Goal: Task Accomplishment & Management: Manage account settings

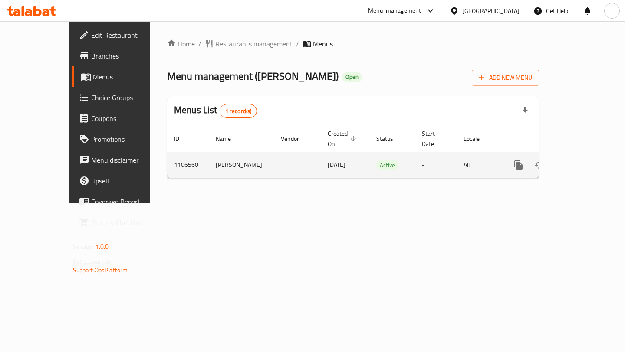
click at [585, 161] on icon "enhanced table" at bounding box center [581, 165] width 8 height 8
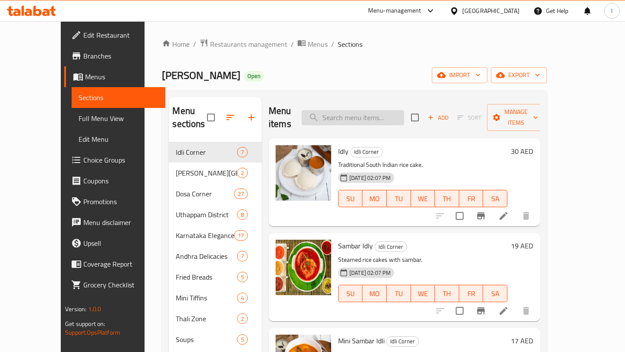
click at [374, 114] on input "search" at bounding box center [352, 117] width 102 height 15
paste input "SI Filter Coffee"
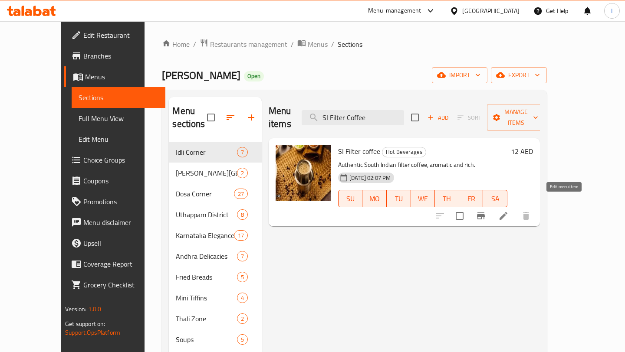
type input "SI Filter Coffee"
click at [507, 212] on icon at bounding box center [503, 216] width 8 height 8
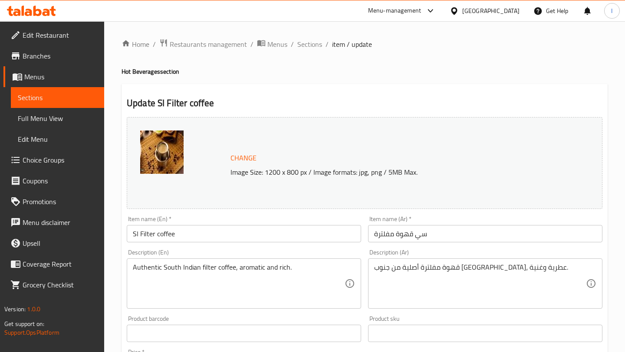
scroll to position [183, 0]
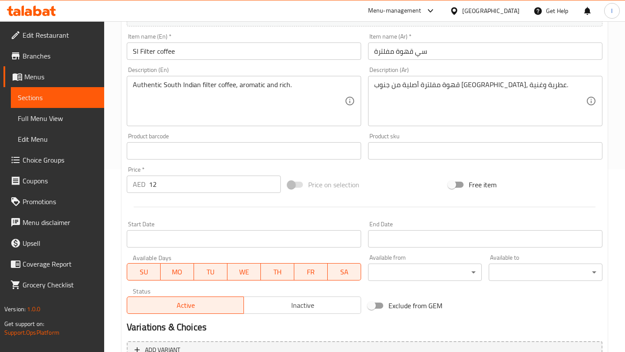
click at [200, 183] on input "12" at bounding box center [215, 184] width 132 height 17
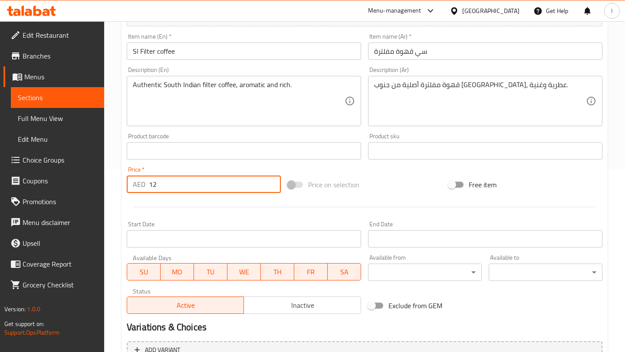
type input "1"
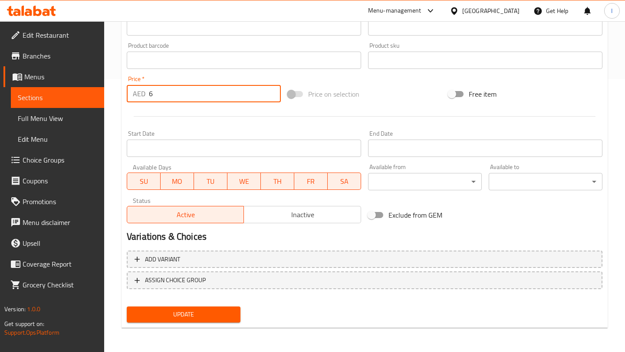
type input "6"
click at [194, 317] on span "Update" at bounding box center [184, 314] width 100 height 11
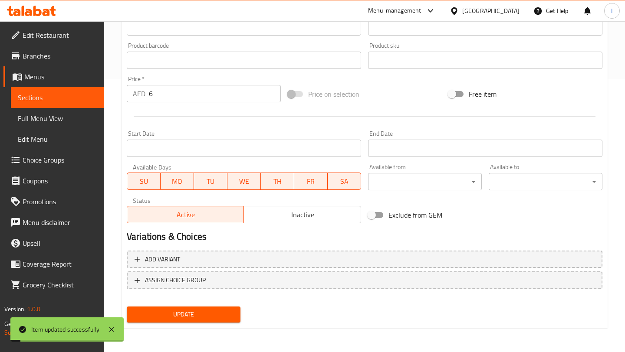
scroll to position [0, 0]
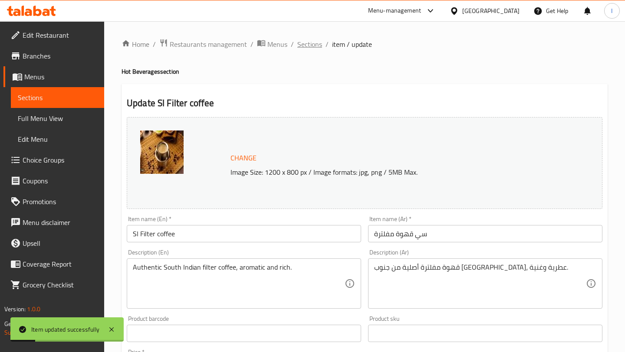
click at [316, 47] on span "Sections" at bounding box center [309, 44] width 25 height 10
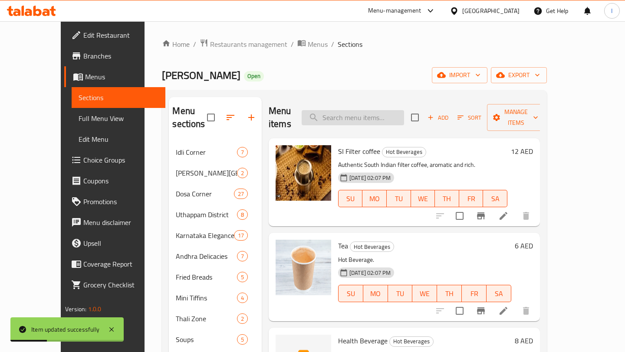
click at [391, 115] on input "search" at bounding box center [352, 117] width 102 height 15
paste input "Idly"
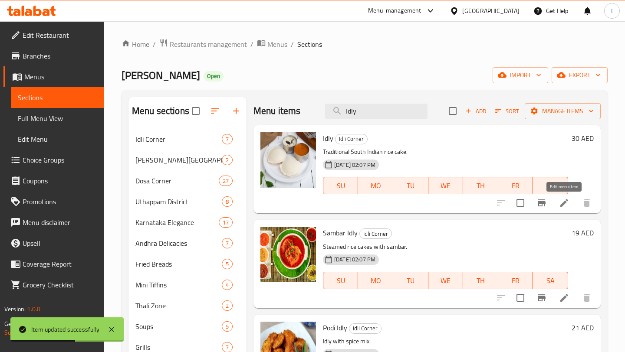
type input "Idly"
click at [566, 202] on icon at bounding box center [564, 203] width 8 height 8
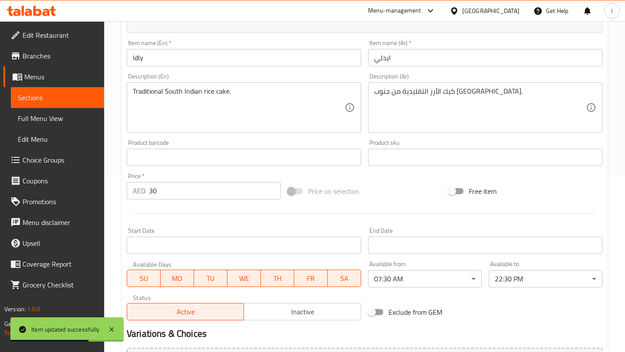
scroll to position [273, 0]
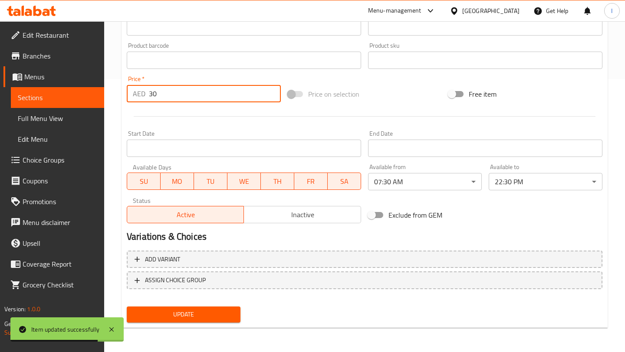
click at [212, 93] on input "30" at bounding box center [215, 93] width 132 height 17
type input "3"
type input "15"
click at [188, 314] on span "Update" at bounding box center [184, 314] width 100 height 11
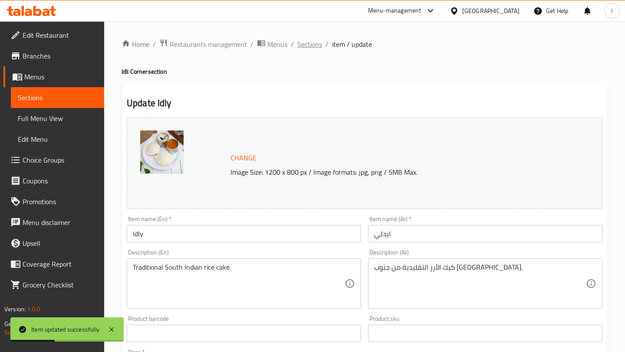
click at [305, 44] on span "Sections" at bounding box center [309, 44] width 25 height 10
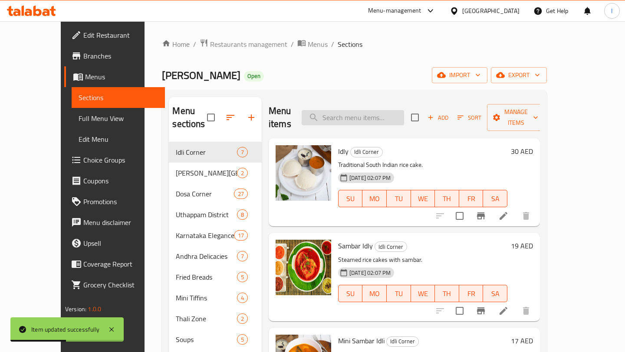
click at [358, 111] on input "search" at bounding box center [352, 117] width 102 height 15
paste input "Idly Vada"
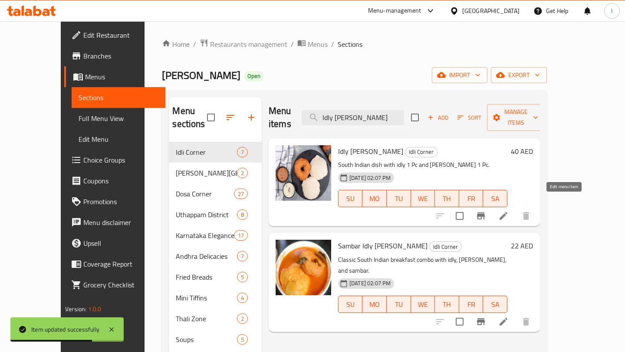
type input "Idly Vada"
click at [507, 212] on icon at bounding box center [503, 216] width 8 height 8
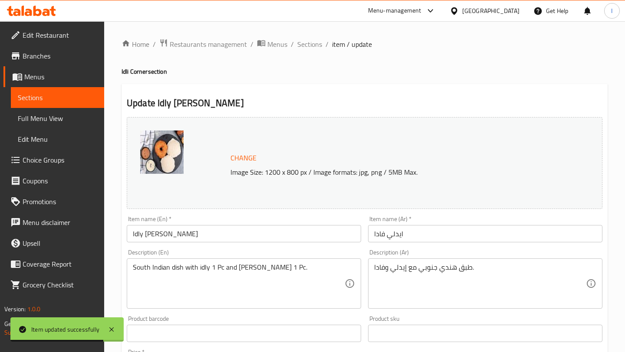
scroll to position [273, 0]
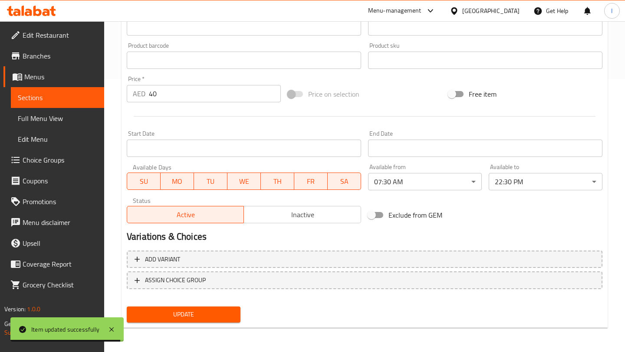
click at [200, 99] on input "40" at bounding box center [215, 93] width 132 height 17
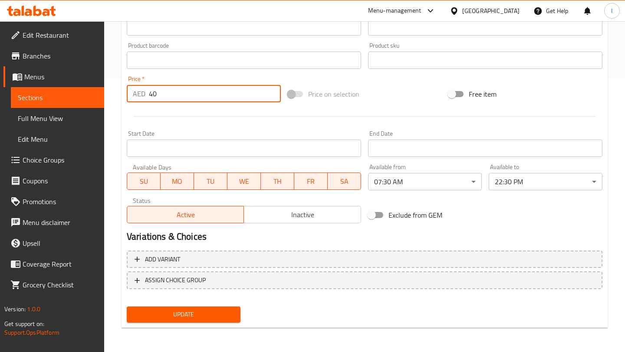
type input "4"
type input "20"
click at [189, 315] on span "Update" at bounding box center [184, 314] width 100 height 11
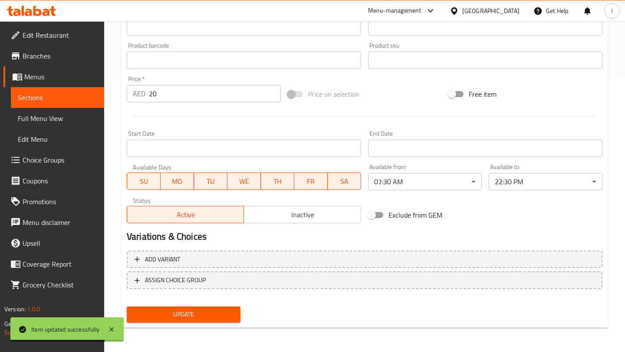
scroll to position [0, 0]
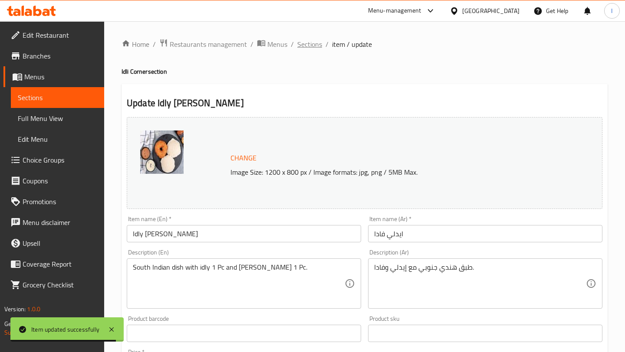
click at [309, 46] on span "Sections" at bounding box center [309, 44] width 25 height 10
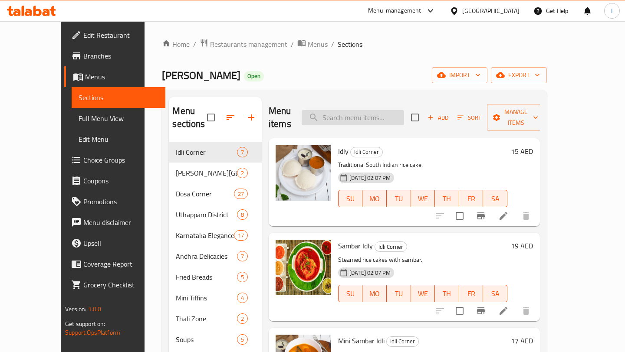
click at [390, 110] on input "search" at bounding box center [352, 117] width 102 height 15
paste input "[PERSON_NAME]"
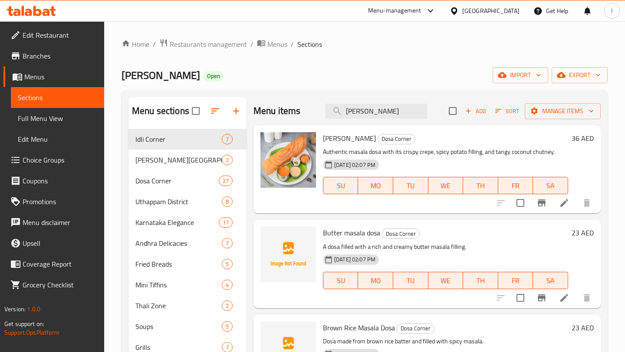
type input "[PERSON_NAME]"
click at [566, 203] on icon at bounding box center [564, 203] width 10 height 10
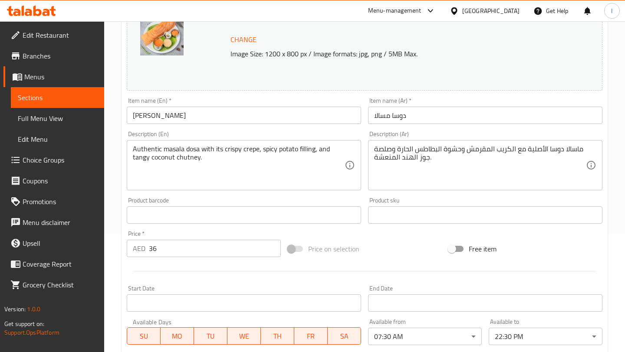
scroll to position [273, 0]
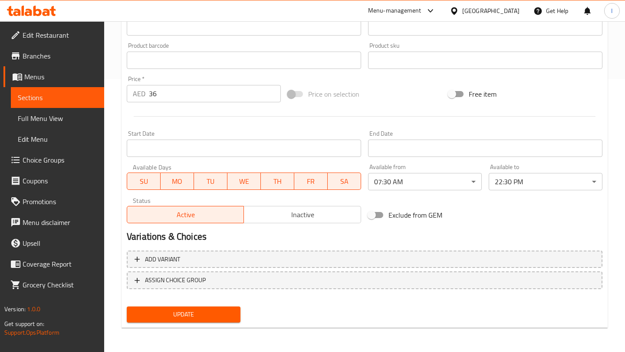
click at [201, 95] on input "36" at bounding box center [215, 93] width 132 height 17
type input "3"
type input "18"
click at [182, 308] on button "Update" at bounding box center [184, 315] width 114 height 16
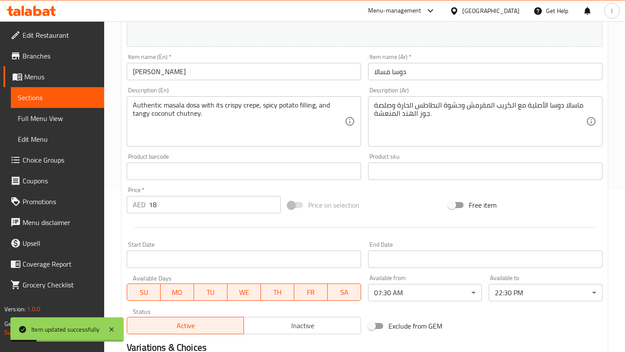
scroll to position [0, 0]
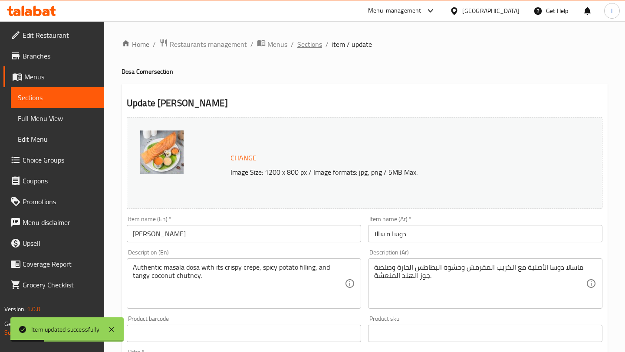
click at [300, 45] on span "Sections" at bounding box center [309, 44] width 25 height 10
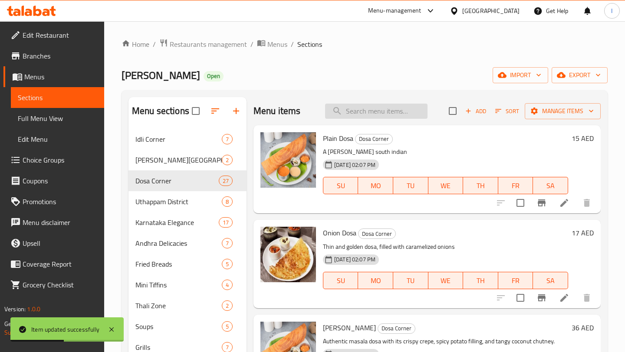
click at [372, 115] on input "search" at bounding box center [376, 111] width 102 height 15
paste input "Medu Vada 2 Pcs"
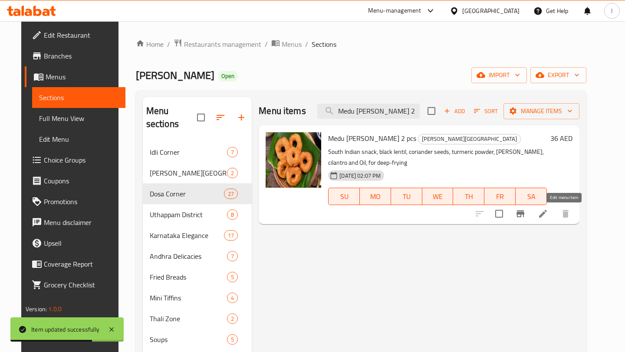
type input "Medu Vada 2 Pcs"
click at [548, 215] on icon at bounding box center [542, 214] width 10 height 10
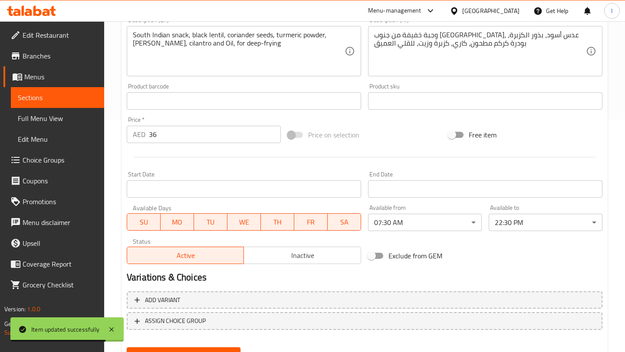
scroll to position [249, 0]
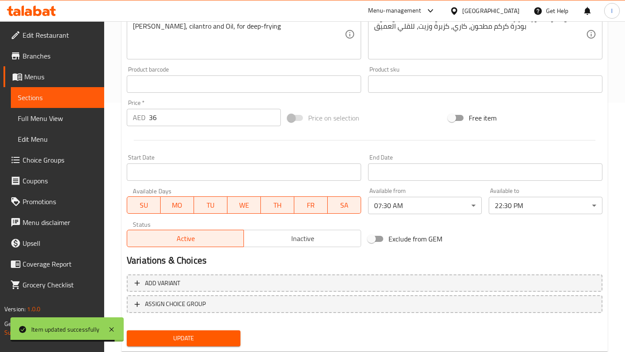
click at [191, 120] on input "36" at bounding box center [215, 117] width 132 height 17
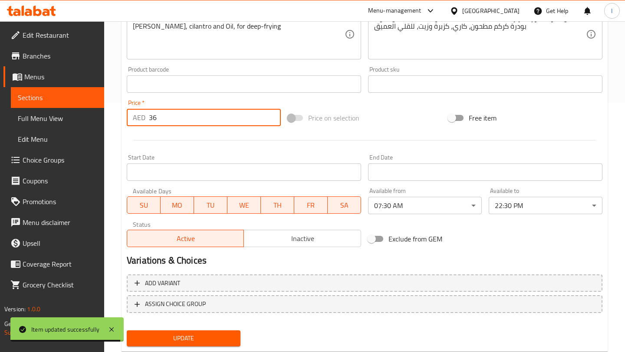
type input "3"
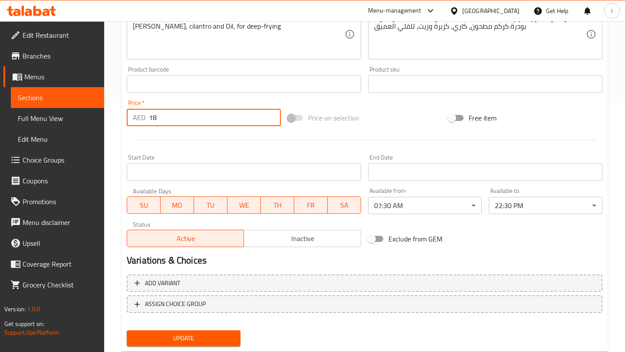
type input "18"
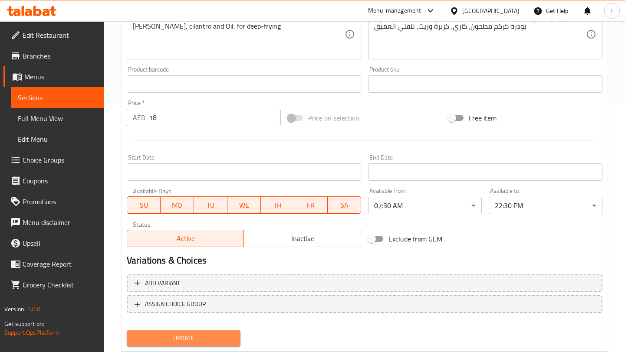
click at [182, 336] on span "Update" at bounding box center [184, 338] width 100 height 11
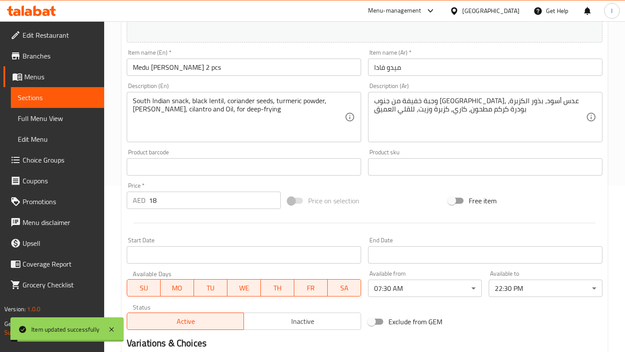
scroll to position [0, 0]
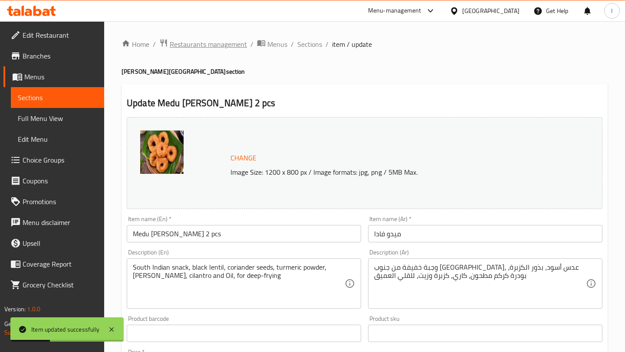
click at [228, 45] on span "Restaurants management" at bounding box center [208, 44] width 77 height 10
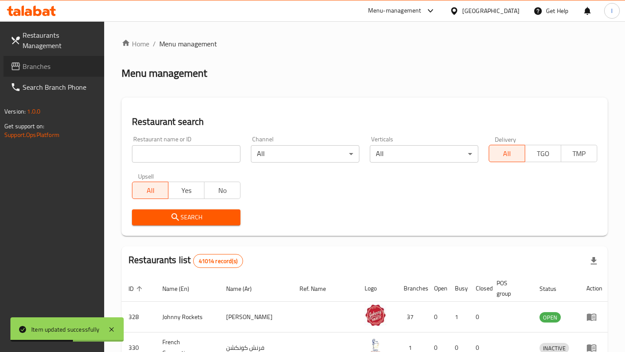
click at [55, 67] on span "Branches" at bounding box center [60, 66] width 75 height 10
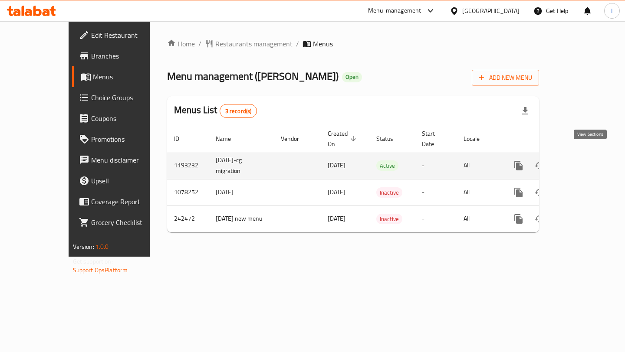
click at [586, 160] on icon "enhanced table" at bounding box center [581, 165] width 10 height 10
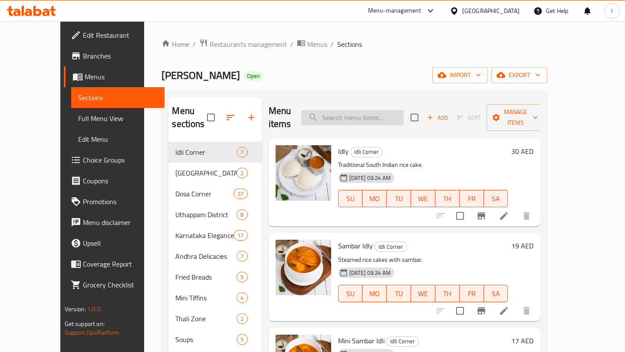
click at [365, 110] on input "search" at bounding box center [352, 117] width 102 height 15
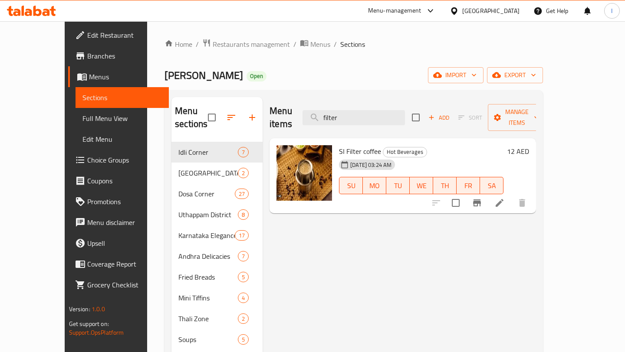
type input "filter"
click at [504, 198] on icon at bounding box center [499, 203] width 10 height 10
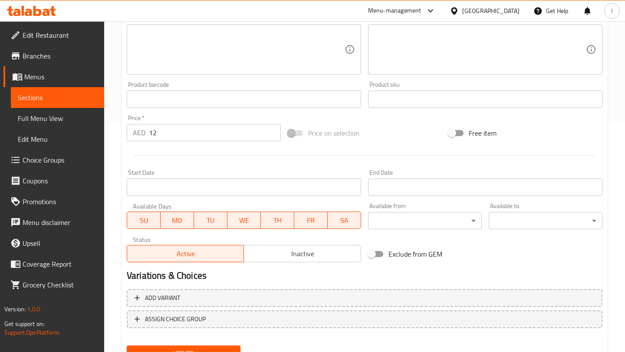
scroll to position [232, 0]
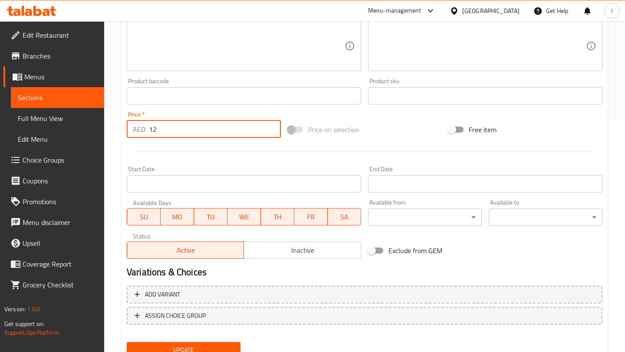
click at [190, 135] on input "12" at bounding box center [215, 129] width 132 height 17
type input "1"
type input "6"
click at [242, 151] on div at bounding box center [364, 151] width 482 height 21
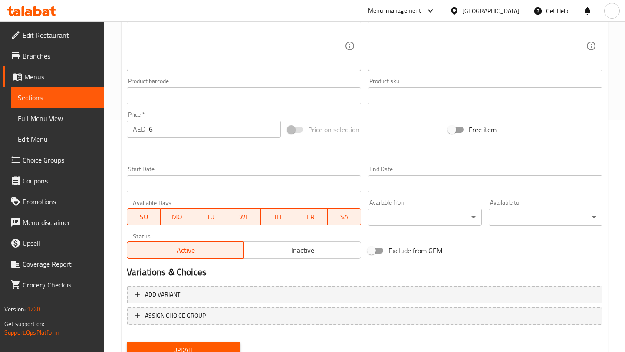
scroll to position [268, 0]
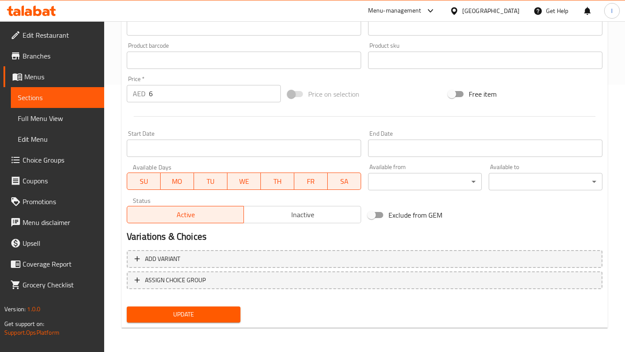
click at [196, 316] on span "Update" at bounding box center [184, 314] width 100 height 11
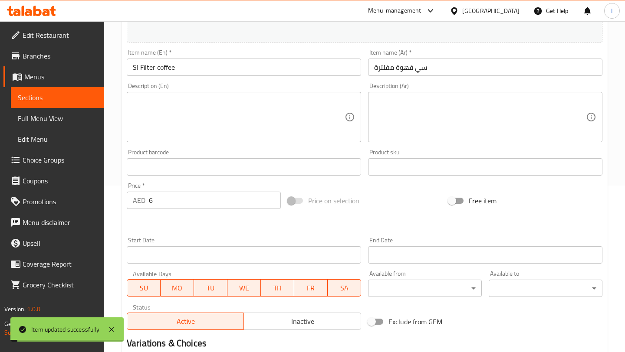
scroll to position [0, 0]
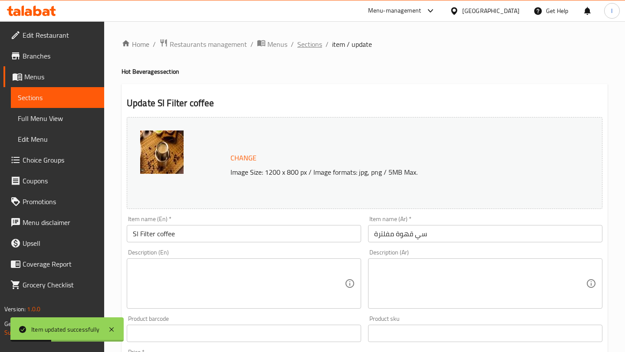
click at [306, 45] on span "Sections" at bounding box center [309, 44] width 25 height 10
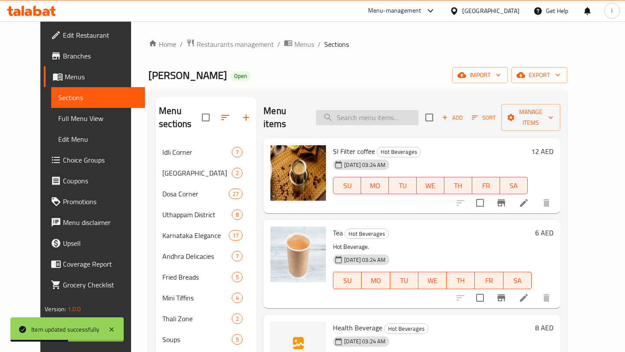
click at [350, 113] on input "search" at bounding box center [367, 117] width 102 height 15
paste input "Idly"
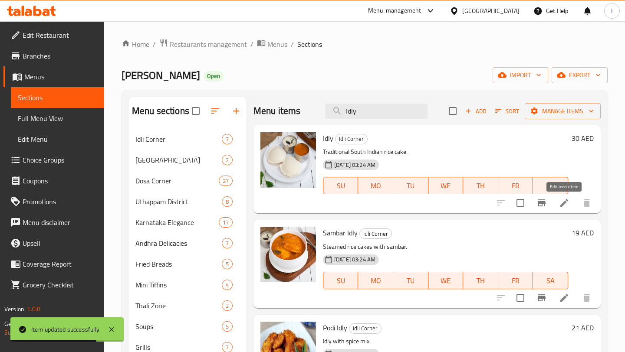
type input "Idly"
click at [565, 201] on icon at bounding box center [564, 203] width 10 height 10
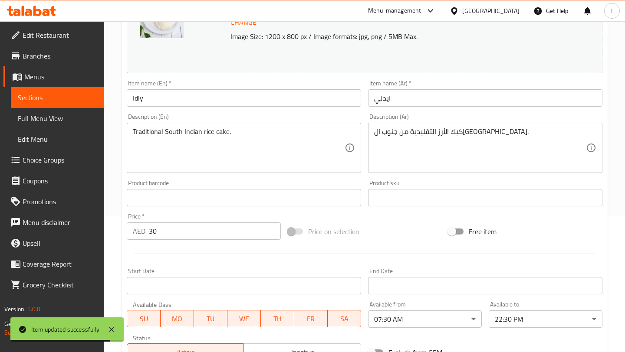
scroll to position [273, 0]
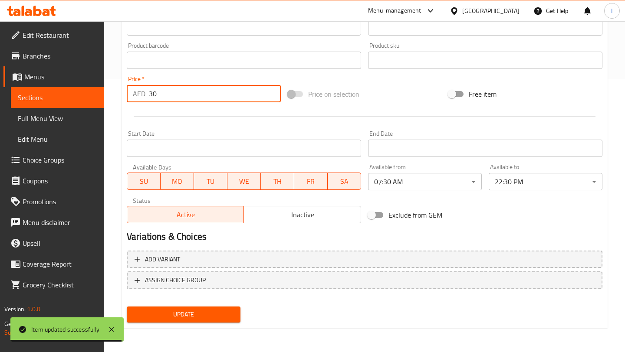
click at [202, 93] on input "30" at bounding box center [215, 93] width 132 height 17
type input "3"
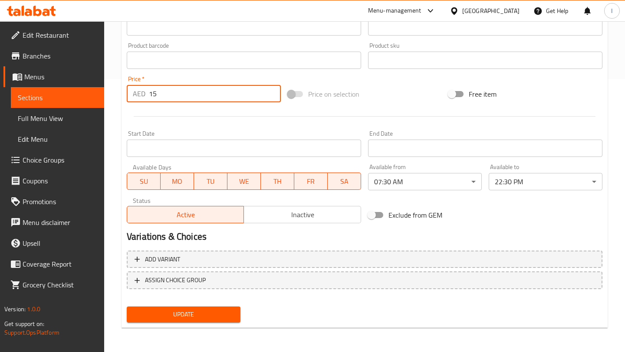
type input "15"
click at [187, 318] on span "Update" at bounding box center [184, 314] width 100 height 11
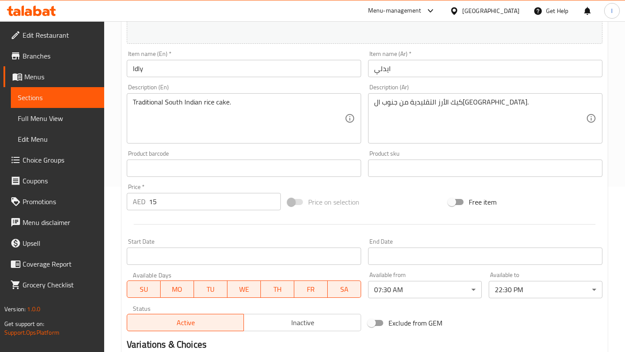
scroll to position [0, 0]
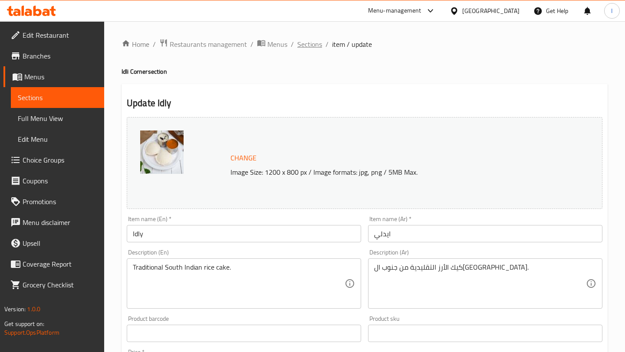
click at [312, 48] on span "Sections" at bounding box center [309, 44] width 25 height 10
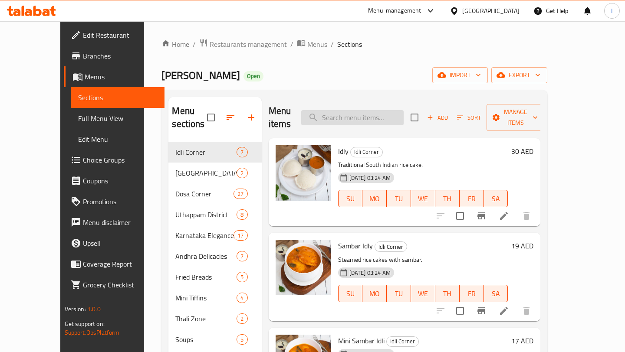
click at [377, 111] on input "search" at bounding box center [352, 117] width 102 height 15
paste input "Rava Idly"
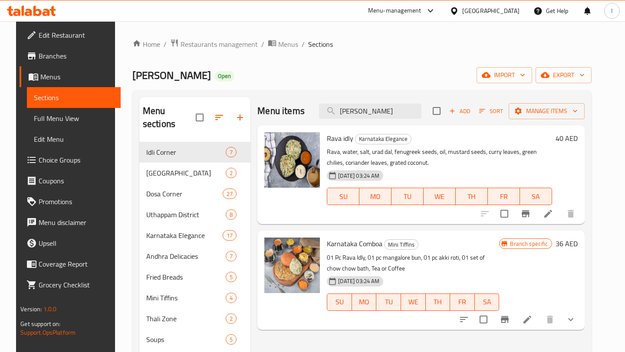
type input "Rava Idly"
click at [553, 211] on icon at bounding box center [548, 214] width 10 height 10
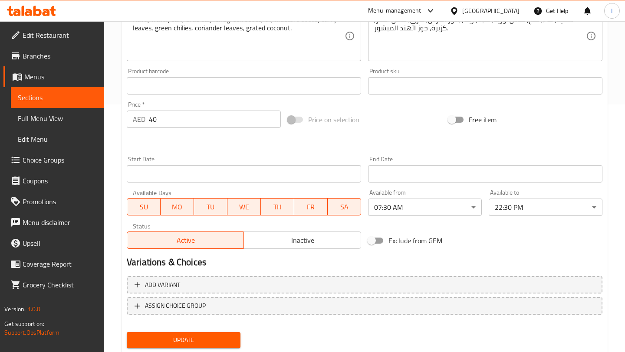
scroll to position [273, 0]
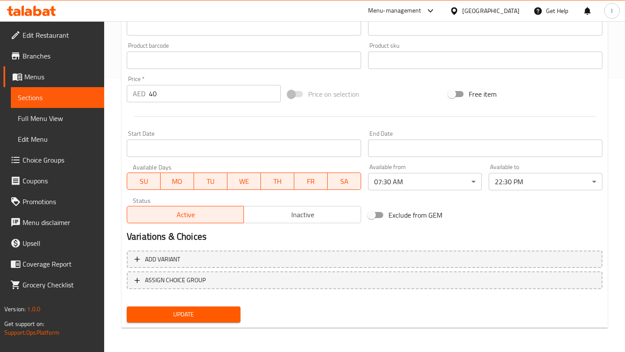
click at [180, 96] on input "40" at bounding box center [215, 93] width 132 height 17
type input "4"
type input "20"
click at [184, 316] on span "Update" at bounding box center [184, 314] width 100 height 11
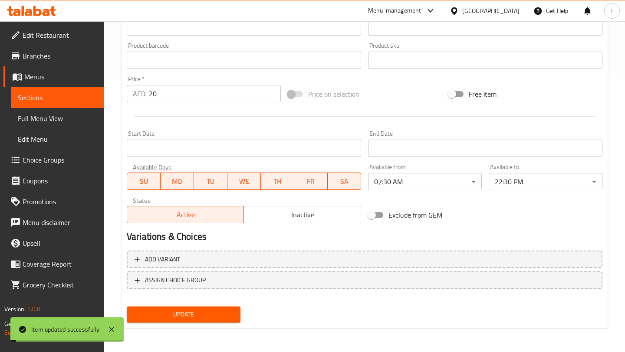
scroll to position [0, 0]
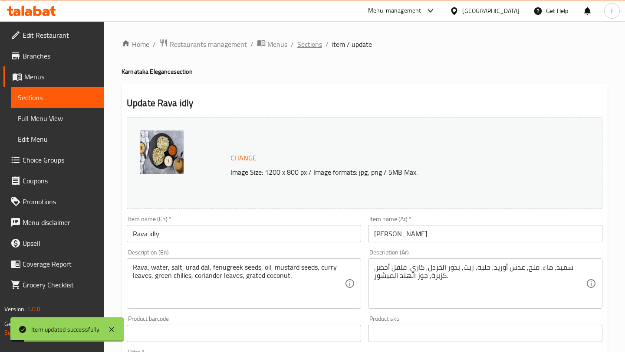
click at [307, 47] on span "Sections" at bounding box center [309, 44] width 25 height 10
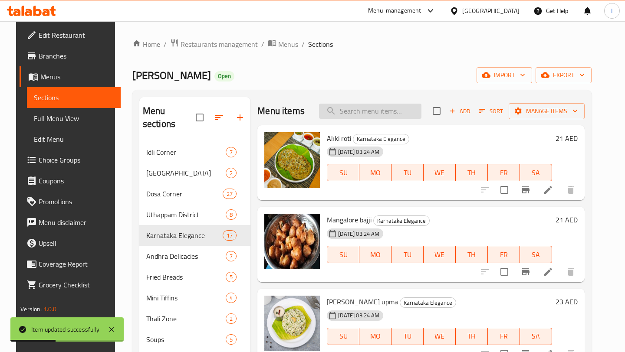
click at [374, 107] on input "search" at bounding box center [370, 111] width 102 height 15
paste input "Medu Vada"
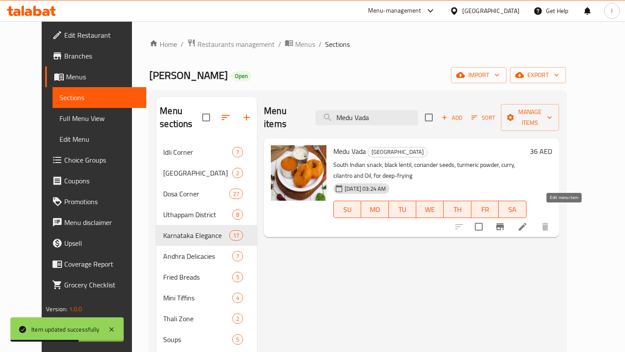
type input "Medu Vada"
click at [527, 222] on icon at bounding box center [522, 227] width 10 height 10
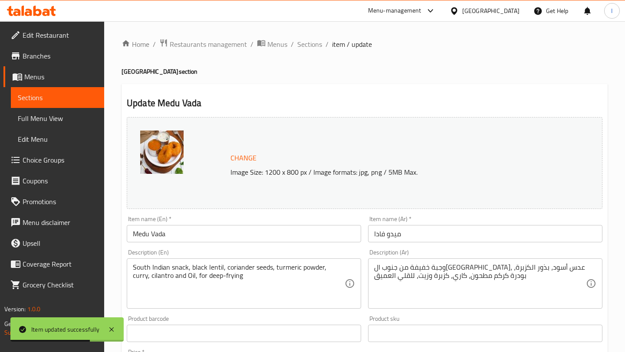
scroll to position [273, 0]
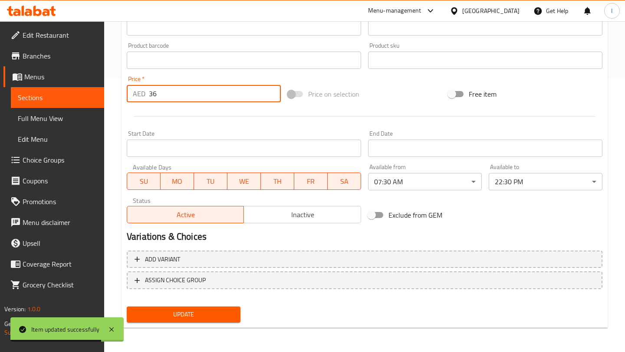
click at [187, 97] on input "36" at bounding box center [215, 93] width 132 height 17
type input "3"
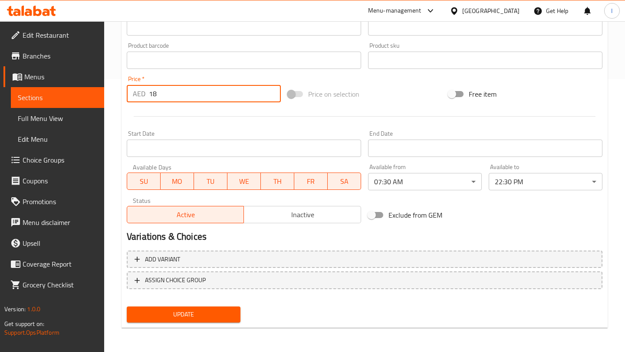
type input "18"
click at [201, 306] on div "Update" at bounding box center [183, 314] width 121 height 23
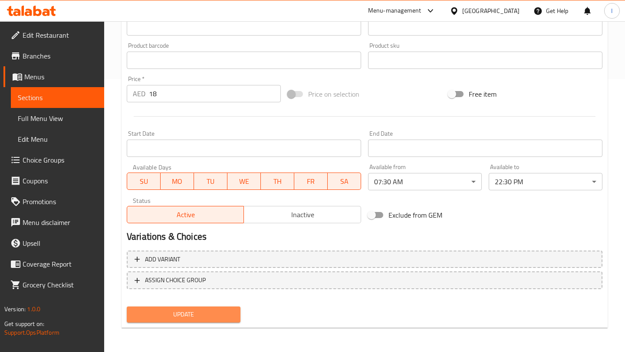
click at [203, 313] on span "Update" at bounding box center [184, 314] width 100 height 11
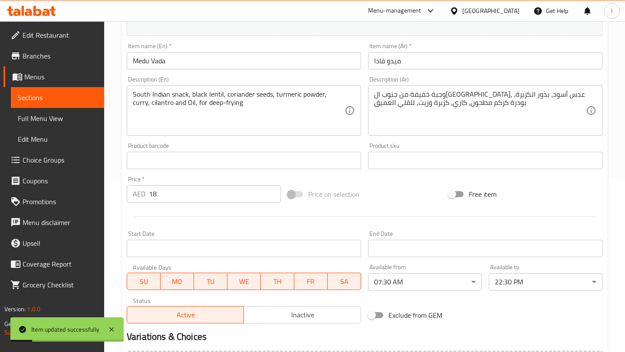
scroll to position [0, 0]
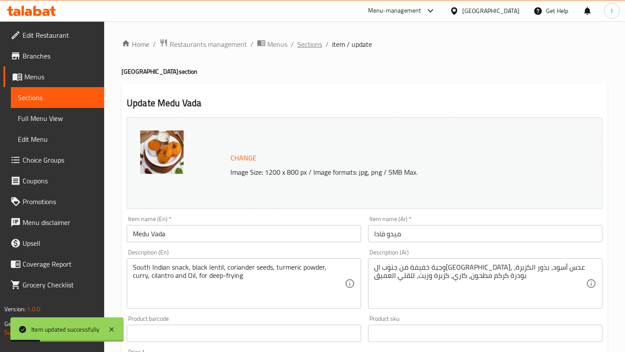
click at [305, 44] on span "Sections" at bounding box center [309, 44] width 25 height 10
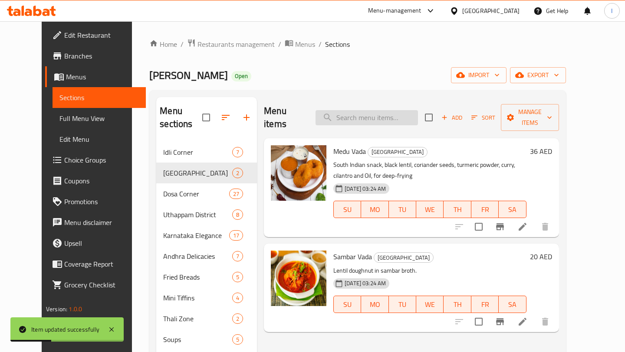
click at [385, 116] on input "search" at bounding box center [366, 117] width 102 height 15
paste input "Idly Vada"
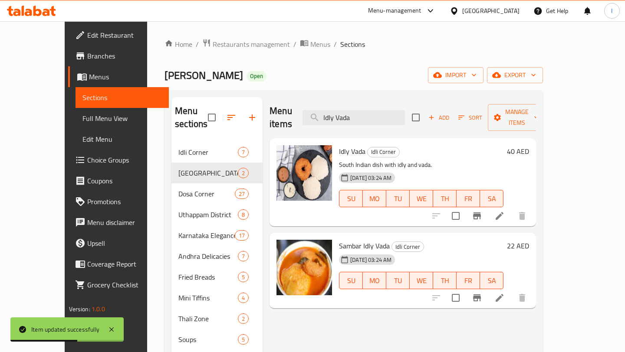
type input "Idly Vada"
click at [511, 209] on li at bounding box center [499, 216] width 24 height 16
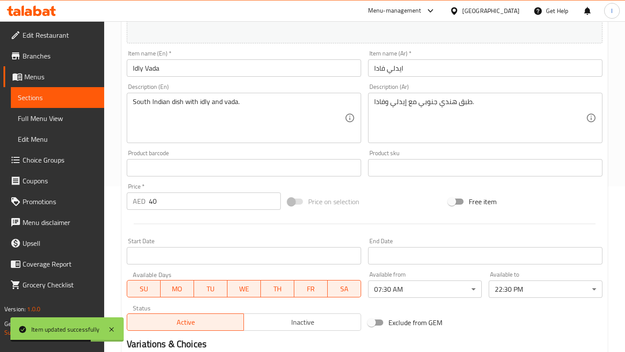
scroll to position [273, 0]
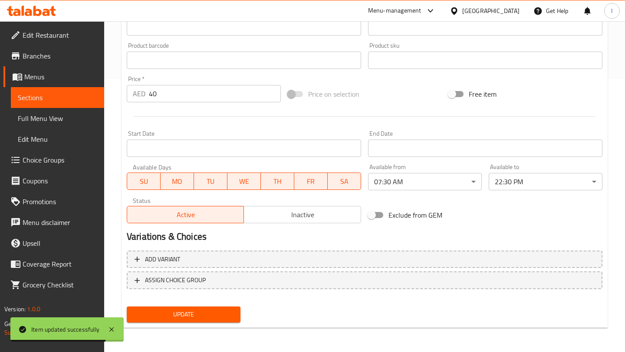
click at [180, 98] on input "40" at bounding box center [215, 93] width 132 height 17
type input "4"
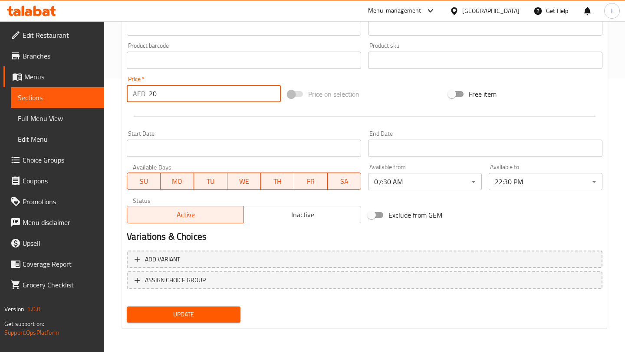
type input "20"
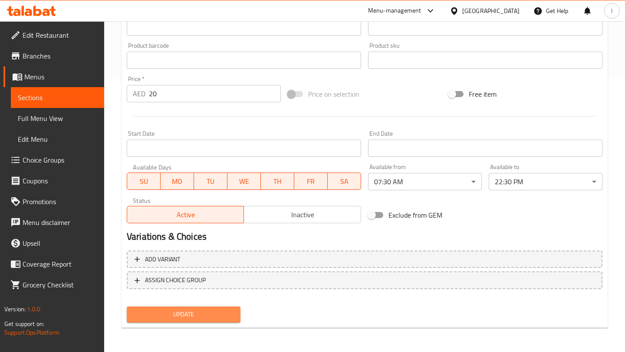
click at [171, 318] on span "Update" at bounding box center [184, 314] width 100 height 11
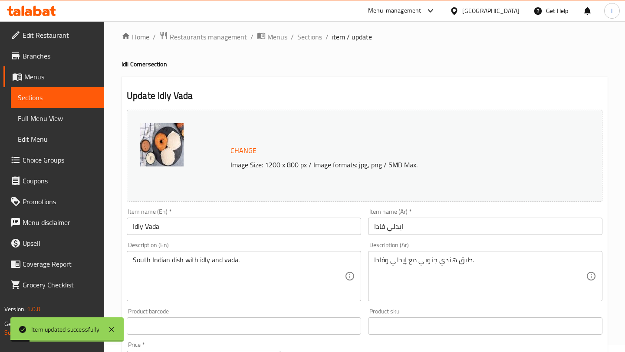
scroll to position [0, 0]
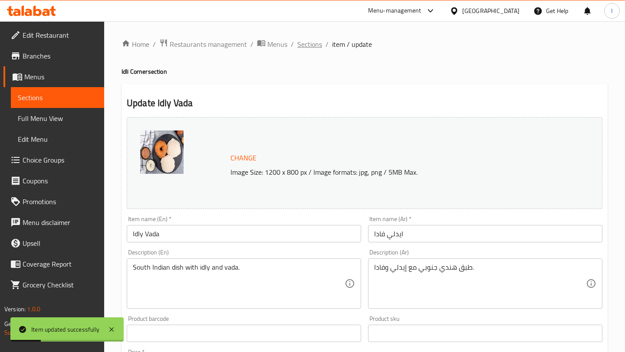
click at [306, 43] on span "Sections" at bounding box center [309, 44] width 25 height 10
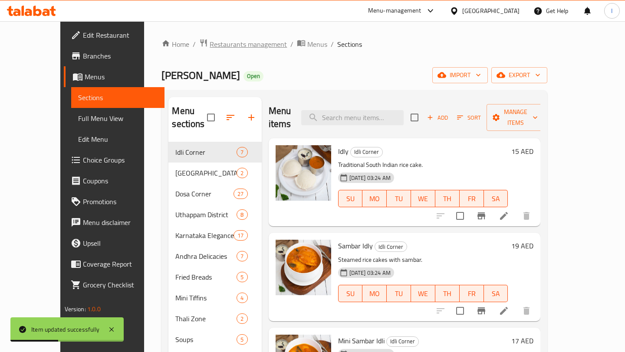
click at [219, 47] on span "Restaurants management" at bounding box center [248, 44] width 77 height 10
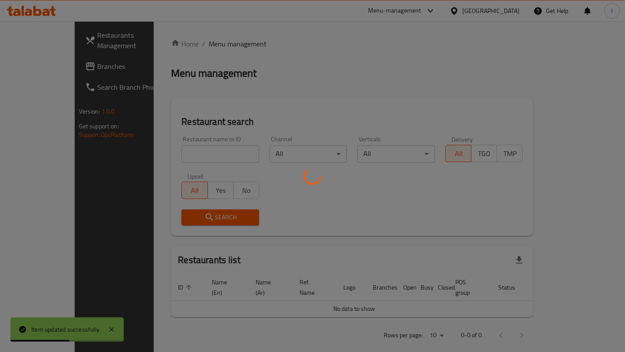
click at [40, 68] on div at bounding box center [312, 176] width 625 height 352
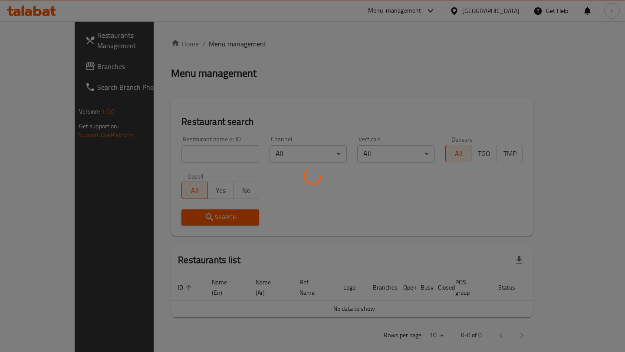
click at [46, 69] on div at bounding box center [312, 176] width 625 height 352
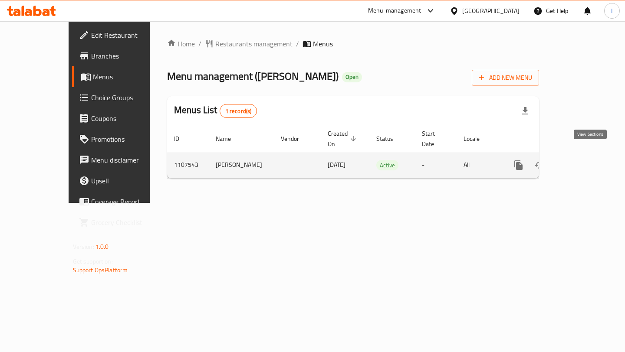
click at [585, 161] on icon "enhanced table" at bounding box center [581, 165] width 8 height 8
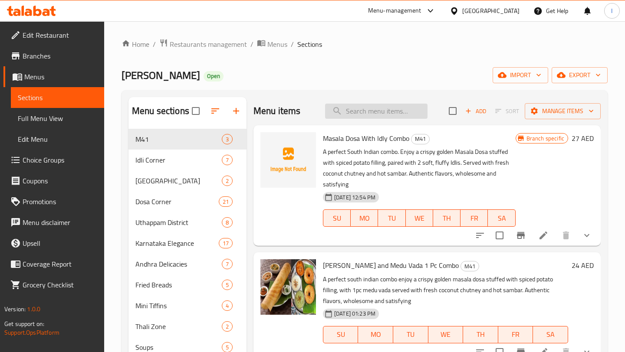
click at [359, 111] on input "search" at bounding box center [376, 111] width 102 height 15
paste input "SI Filter Coffee"
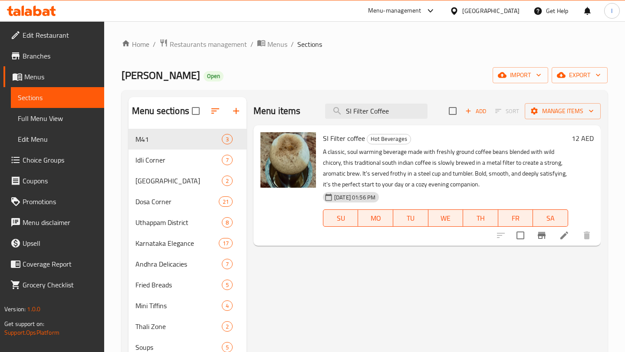
type input "SI Filter Coffee"
click at [561, 238] on icon at bounding box center [564, 236] width 8 height 8
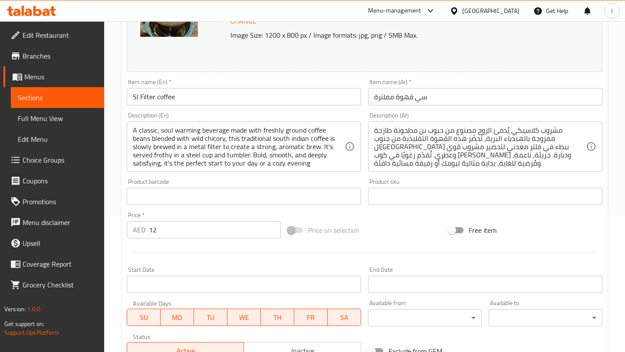
scroll to position [273, 0]
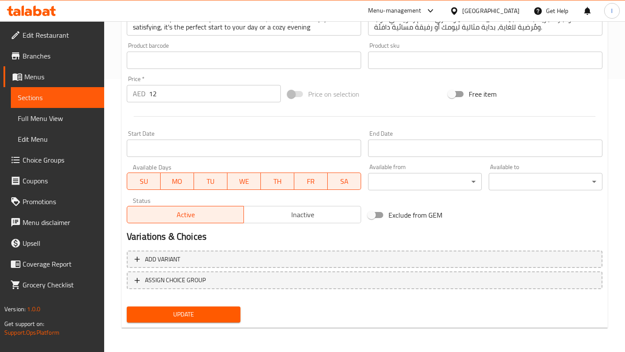
click at [179, 94] on input "12" at bounding box center [215, 93] width 132 height 17
type input "1"
type input "6"
click at [170, 321] on button "Update" at bounding box center [184, 315] width 114 height 16
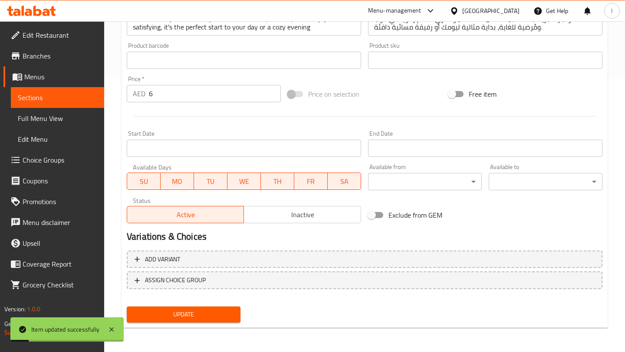
scroll to position [0, 0]
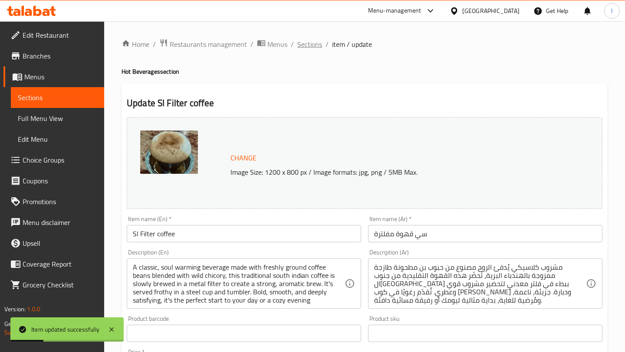
click at [308, 45] on span "Sections" at bounding box center [309, 44] width 25 height 10
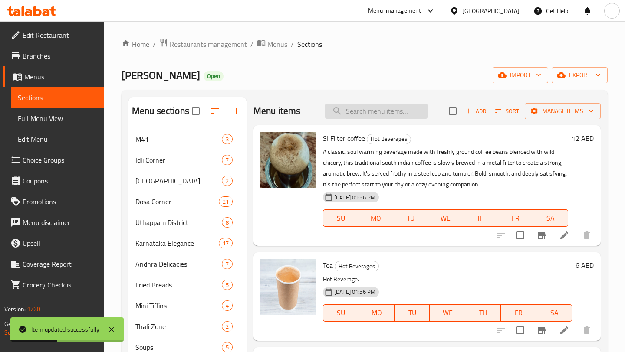
click at [373, 114] on input "search" at bounding box center [376, 111] width 102 height 15
paste input "Idly"
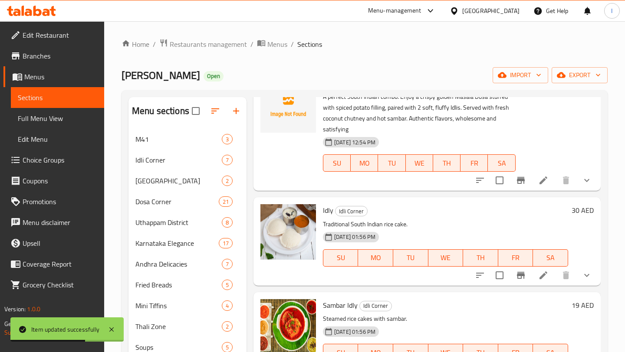
scroll to position [63, 0]
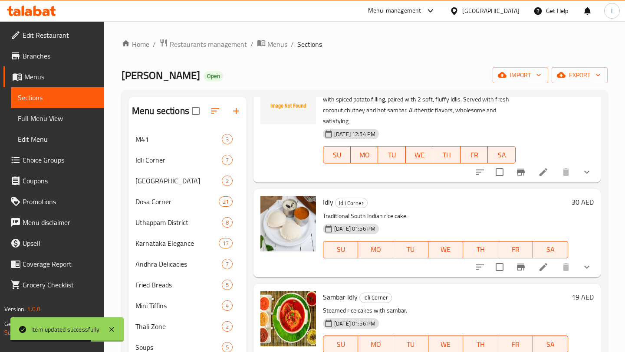
type input "Idly"
click at [547, 272] on li at bounding box center [543, 267] width 24 height 16
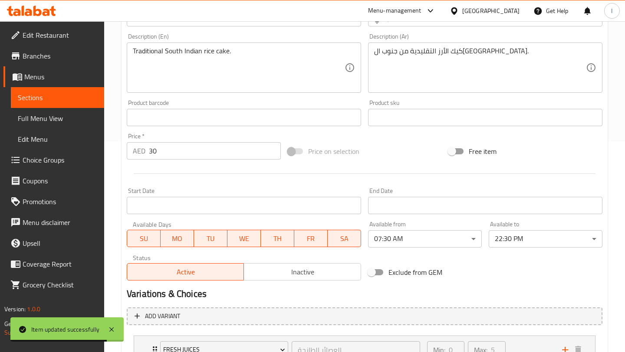
scroll to position [246, 0]
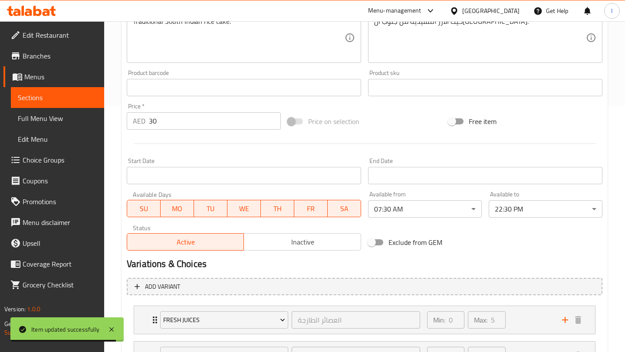
click at [181, 119] on input "30" at bounding box center [215, 120] width 132 height 17
type input "3"
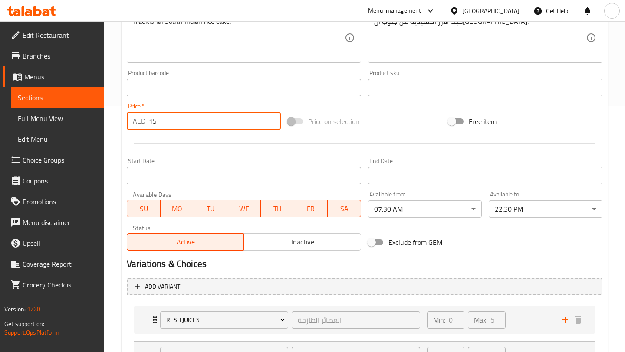
scroll to position [359, 0]
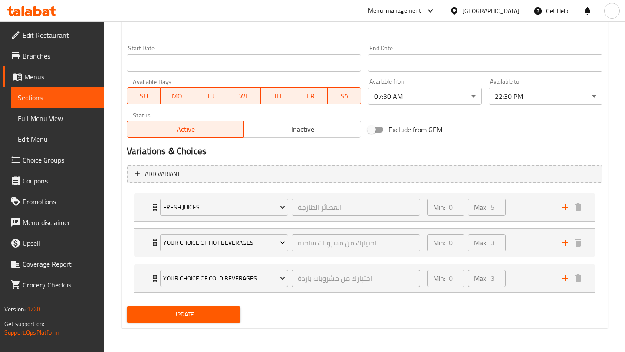
type input "15"
click at [208, 314] on span "Update" at bounding box center [184, 314] width 100 height 11
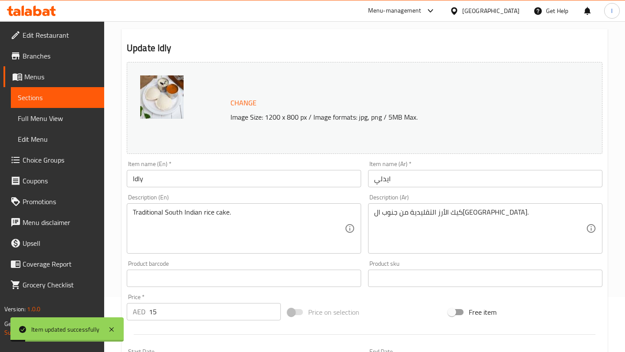
scroll to position [0, 0]
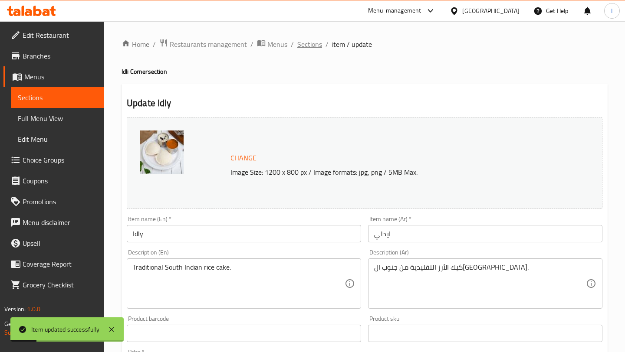
click at [307, 47] on span "Sections" at bounding box center [309, 44] width 25 height 10
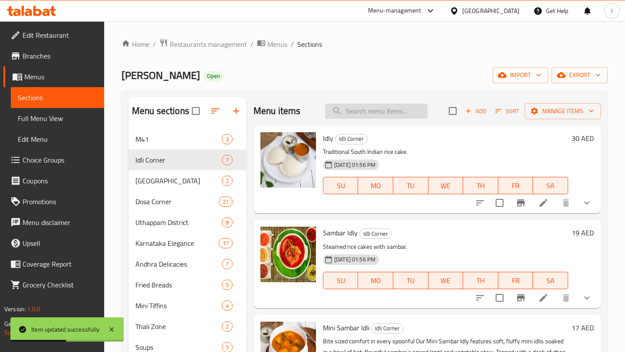
click at [363, 108] on input "search" at bounding box center [376, 111] width 102 height 15
paste input "[PERSON_NAME]"
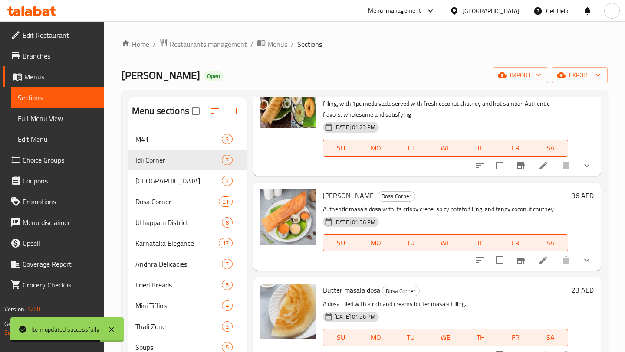
scroll to position [188, 0]
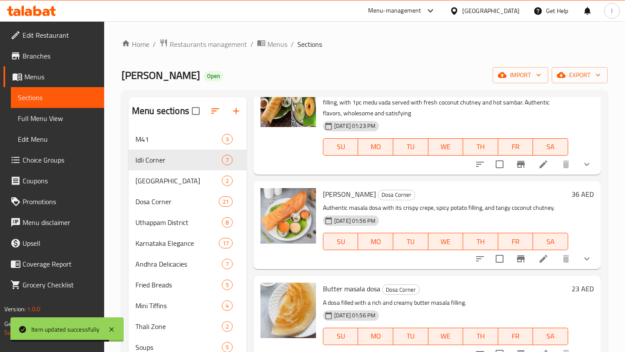
type input "[PERSON_NAME]"
click at [544, 259] on icon at bounding box center [543, 259] width 10 height 10
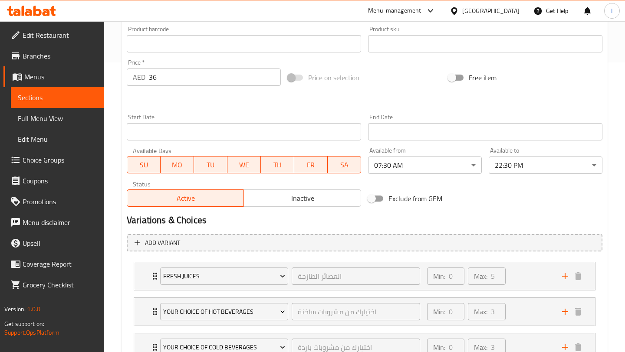
scroll to position [278, 0]
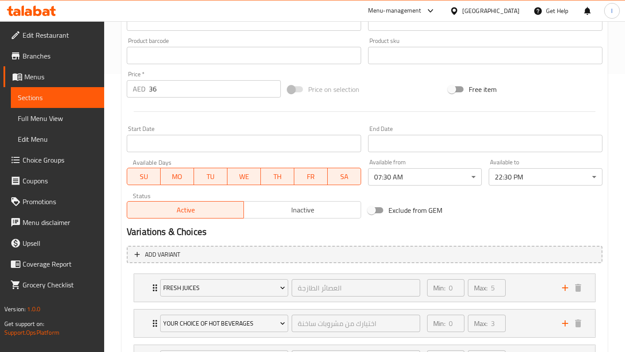
click at [183, 85] on input "36" at bounding box center [215, 88] width 132 height 17
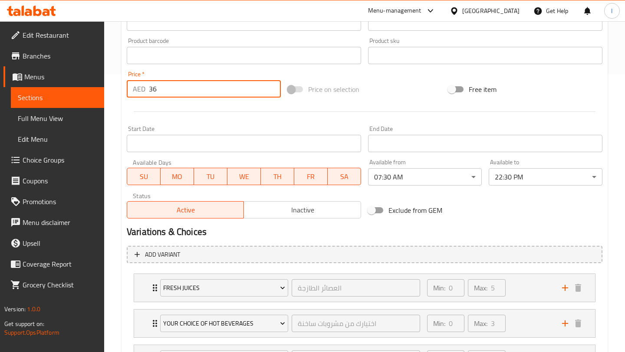
type input "3"
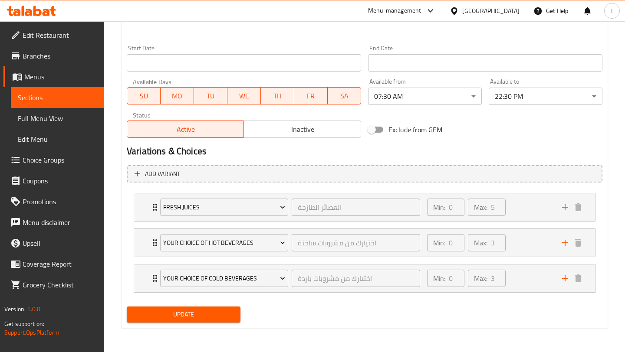
type input "18"
click at [200, 310] on span "Update" at bounding box center [184, 314] width 100 height 11
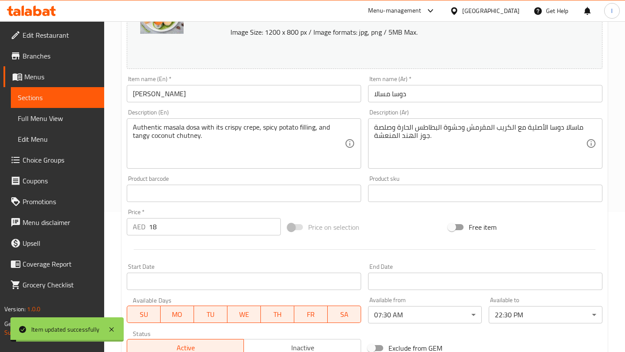
scroll to position [0, 0]
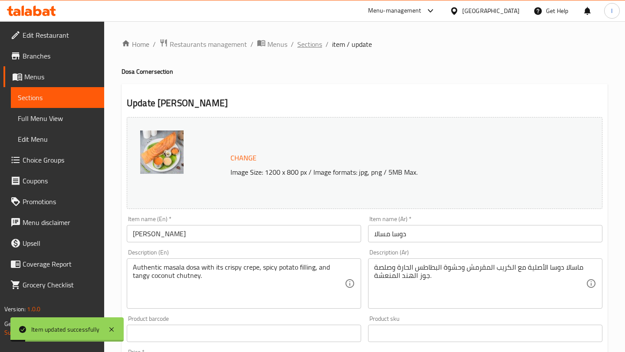
click at [314, 46] on span "Sections" at bounding box center [309, 44] width 25 height 10
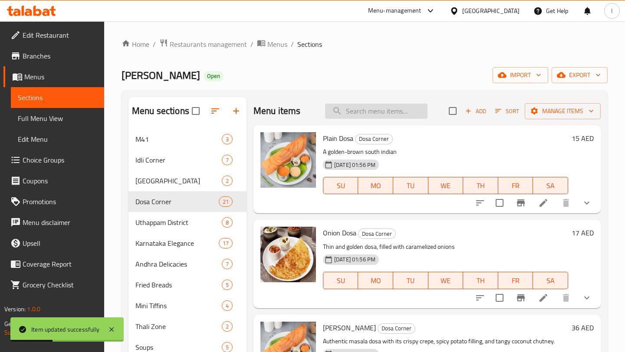
click at [383, 114] on input "search" at bounding box center [376, 111] width 102 height 15
paste input "Medu Vada"
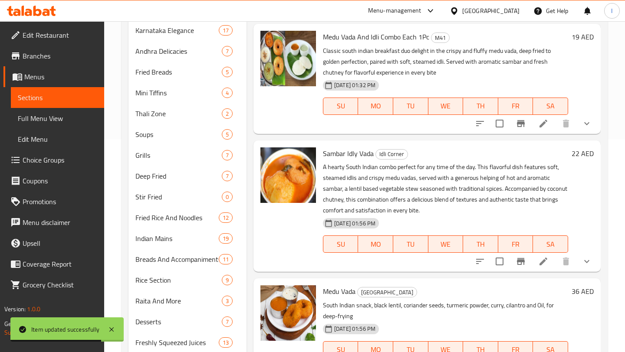
scroll to position [262, 0]
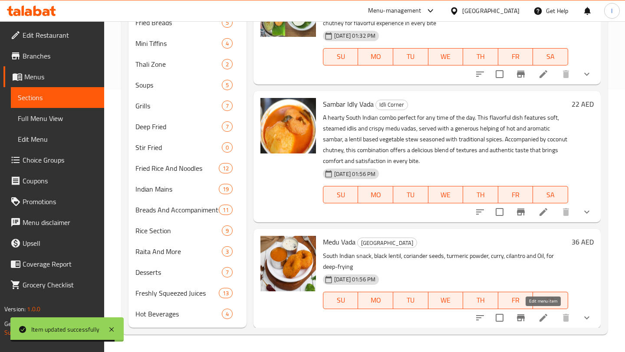
type input "Medu Vada"
click at [539, 321] on icon at bounding box center [543, 318] width 10 height 10
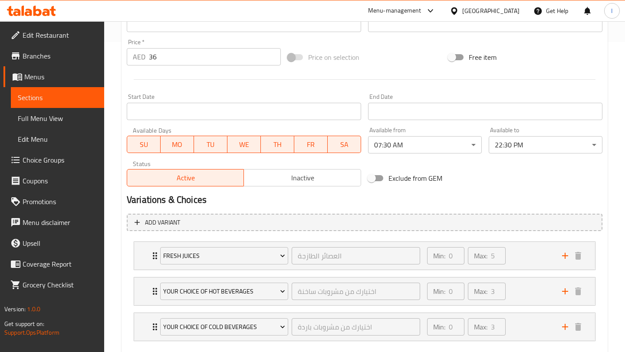
scroll to position [300, 0]
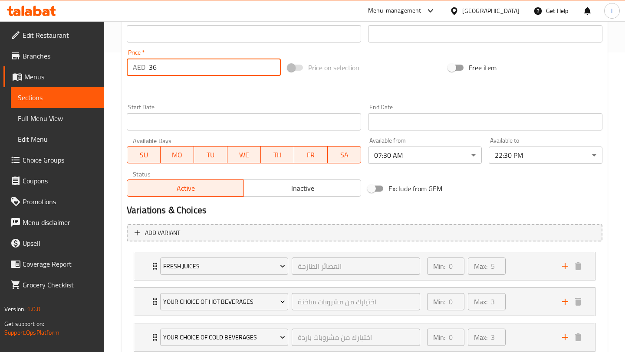
click at [173, 64] on input "36" at bounding box center [215, 67] width 132 height 17
type input "3"
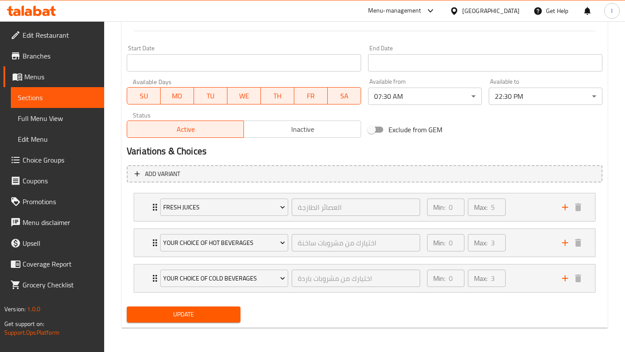
type input "18"
click at [195, 315] on span "Update" at bounding box center [184, 314] width 100 height 11
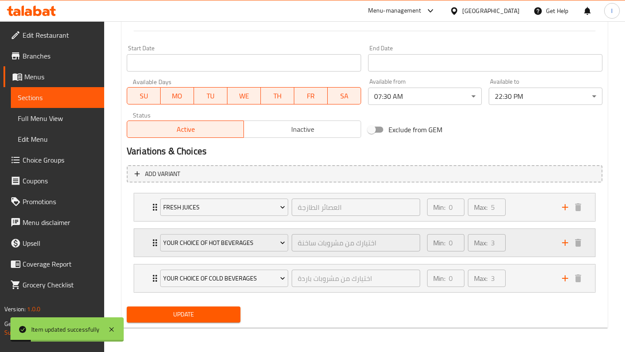
scroll to position [0, 0]
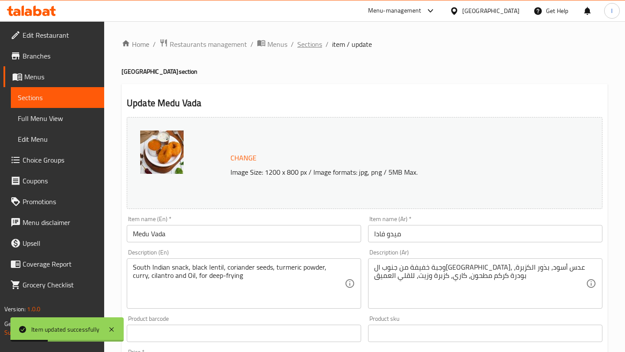
click at [302, 43] on span "Sections" at bounding box center [309, 44] width 25 height 10
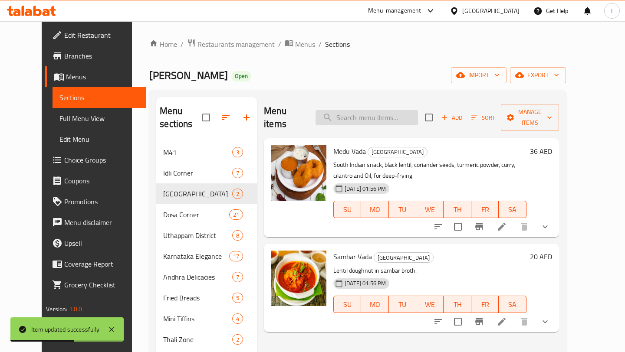
click at [361, 114] on input "search" at bounding box center [366, 117] width 102 height 15
paste input "Mangalore Buns"
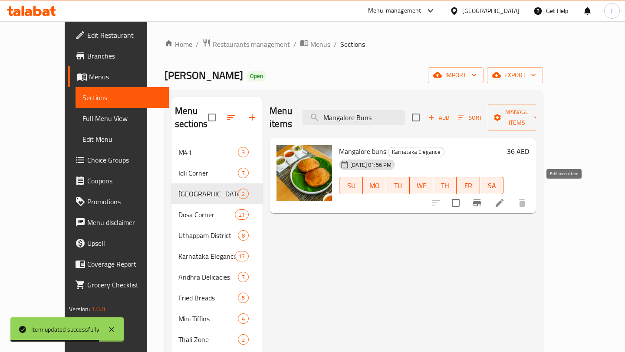
type input "Mangalore Buns"
click at [504, 198] on icon at bounding box center [499, 203] width 10 height 10
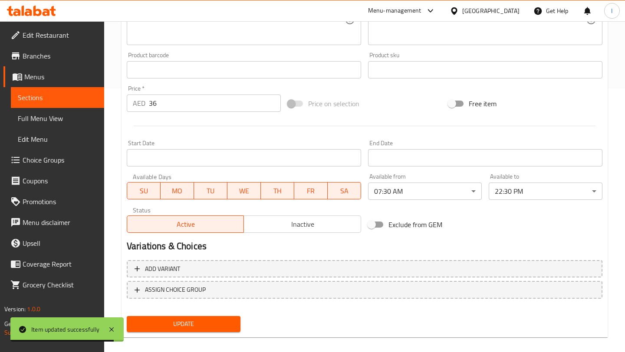
scroll to position [273, 0]
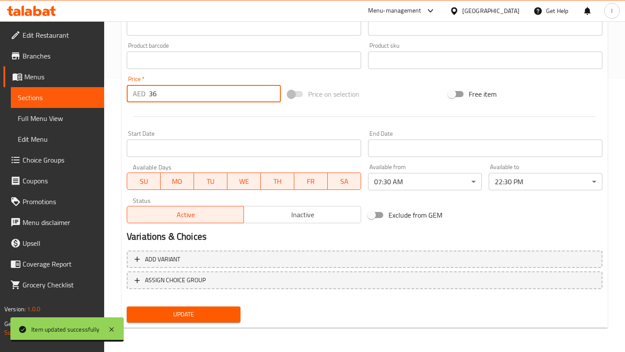
click at [175, 94] on input "36" at bounding box center [215, 93] width 132 height 17
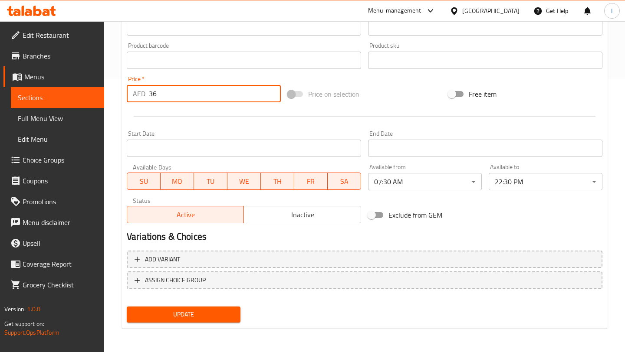
type input "3"
type input "18"
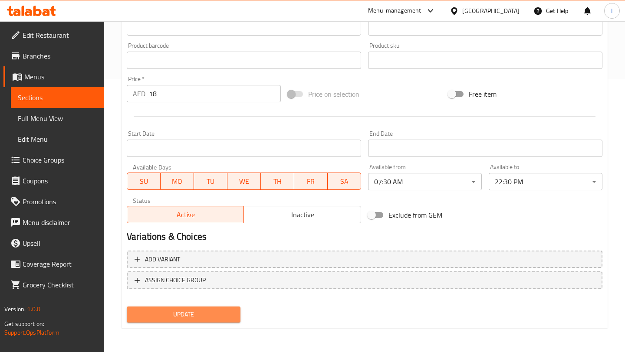
click at [171, 318] on span "Update" at bounding box center [184, 314] width 100 height 11
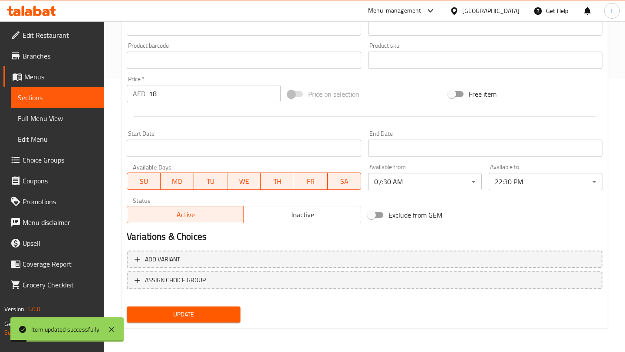
scroll to position [0, 0]
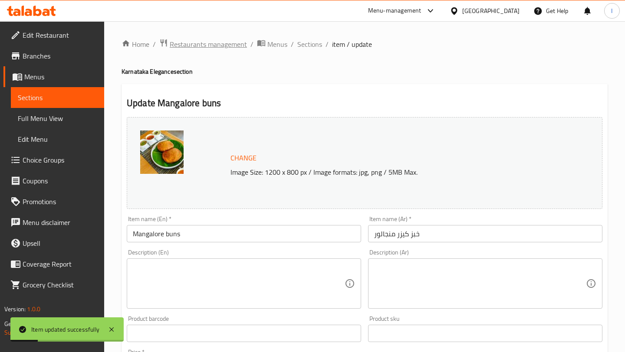
click at [203, 47] on span "Restaurants management" at bounding box center [208, 44] width 77 height 10
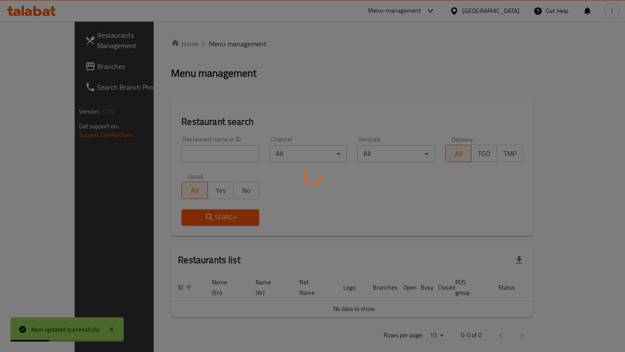
click at [40, 74] on div at bounding box center [312, 176] width 625 height 352
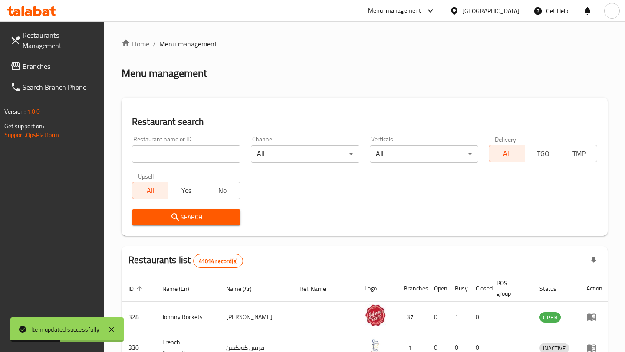
click at [29, 65] on span "Branches" at bounding box center [60, 66] width 75 height 10
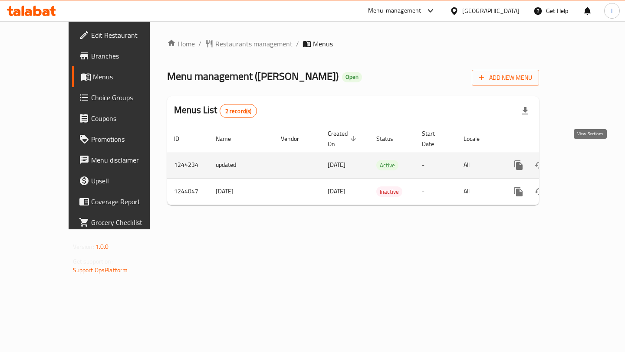
click at [586, 160] on icon "enhanced table" at bounding box center [581, 165] width 10 height 10
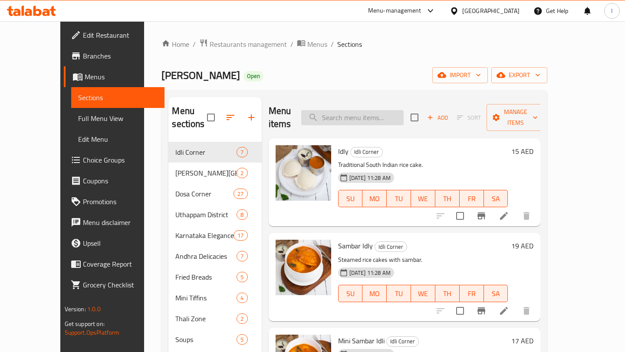
click at [374, 110] on input "search" at bounding box center [352, 117] width 102 height 15
paste input "SI Filter Coffee"
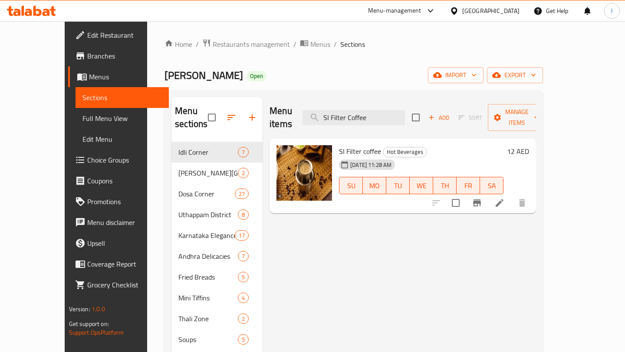
type input "SI Filter Coffee"
click at [504, 198] on icon at bounding box center [499, 203] width 10 height 10
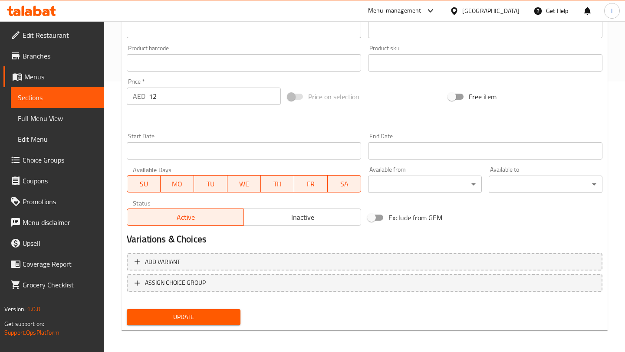
scroll to position [273, 0]
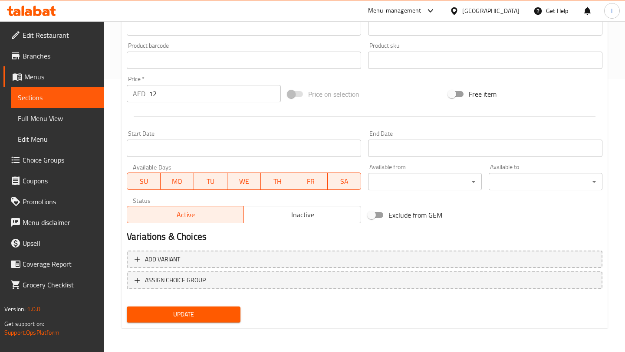
click at [160, 96] on input "12" at bounding box center [215, 93] width 132 height 17
type input "1"
type input "6"
click at [202, 308] on button "Update" at bounding box center [184, 315] width 114 height 16
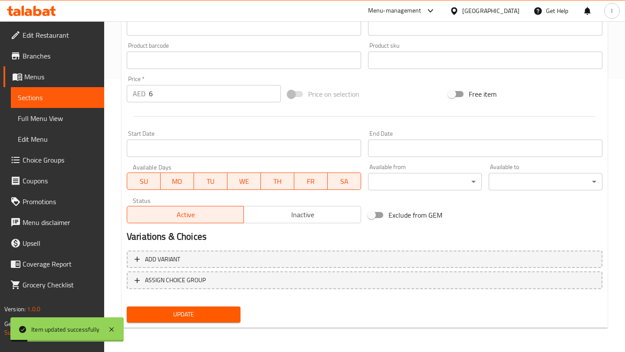
scroll to position [0, 0]
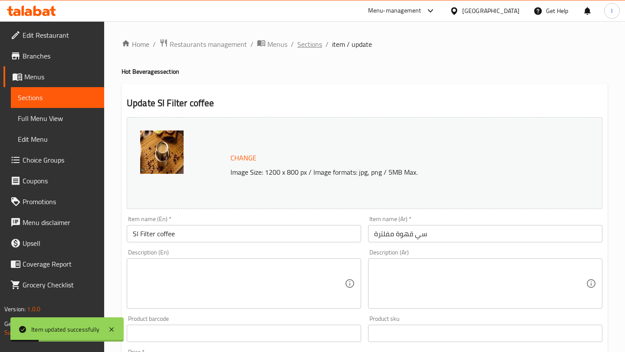
click at [303, 49] on span "Sections" at bounding box center [309, 44] width 25 height 10
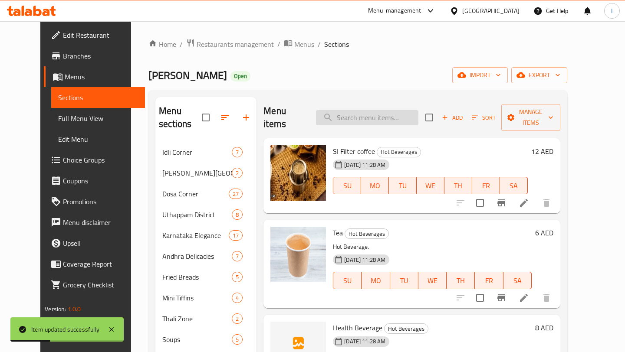
click at [383, 110] on input "search" at bounding box center [367, 117] width 102 height 15
paste input "Rava Idly"
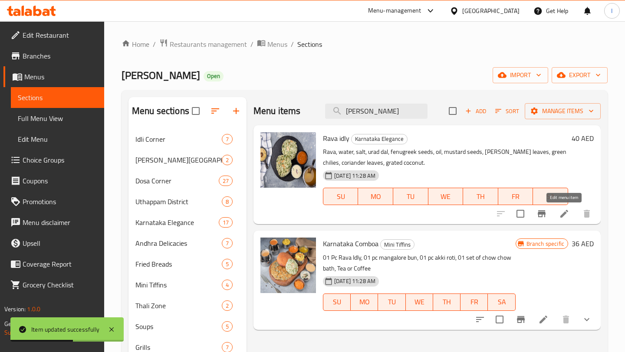
type input "Rava Idly"
click at [565, 216] on icon at bounding box center [564, 214] width 10 height 10
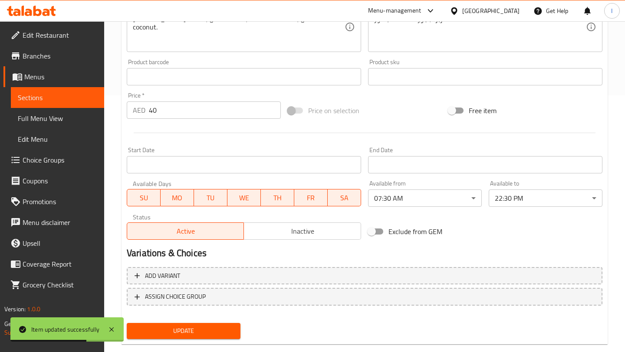
scroll to position [273, 0]
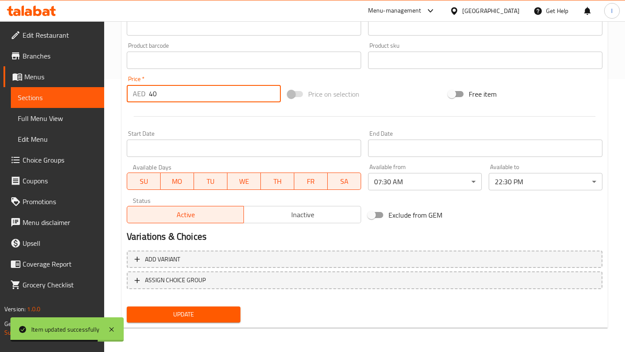
click at [190, 97] on input "40" at bounding box center [215, 93] width 132 height 17
type input "4"
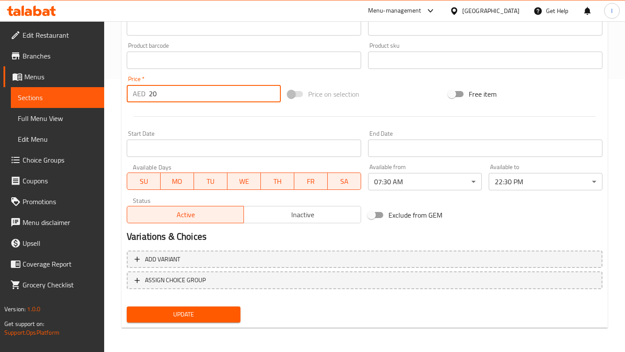
type input "20"
click at [141, 323] on div "Update" at bounding box center [183, 314] width 121 height 23
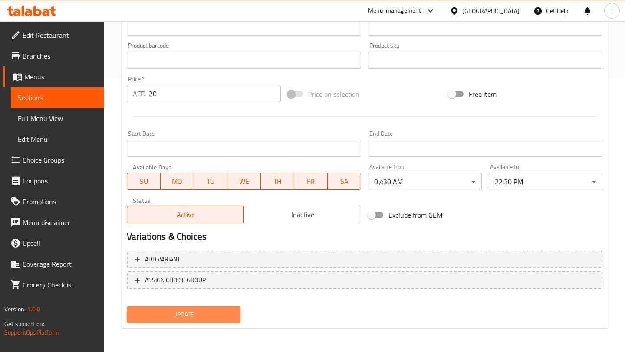
click at [149, 317] on span "Update" at bounding box center [184, 314] width 100 height 11
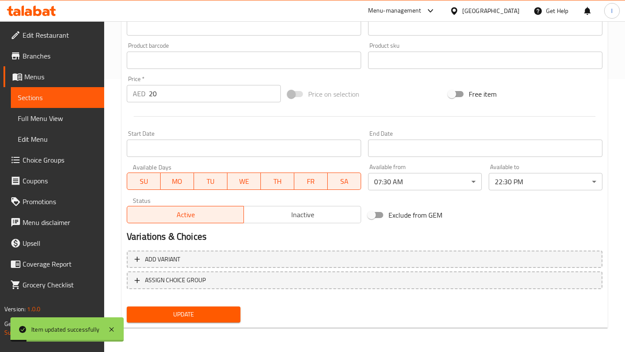
scroll to position [0, 0]
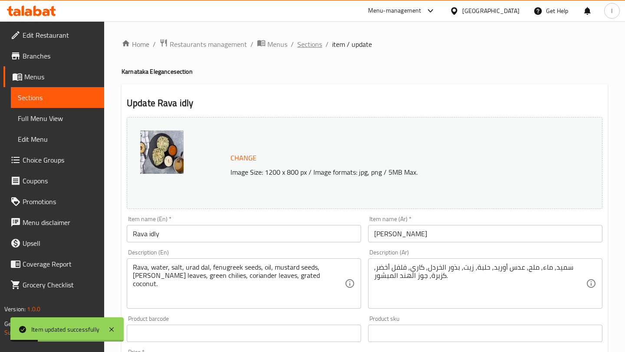
click at [310, 48] on span "Sections" at bounding box center [309, 44] width 25 height 10
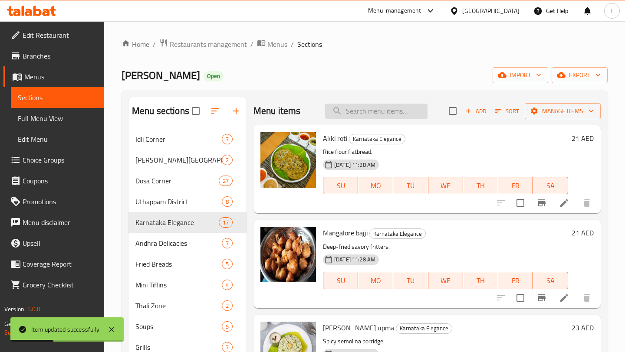
click at [346, 114] on input "search" at bounding box center [376, 111] width 102 height 15
paste input "Idly Vada"
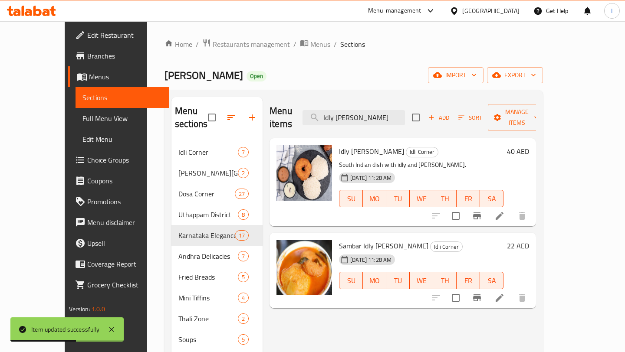
type input "Idly Vada"
click at [511, 208] on li at bounding box center [499, 216] width 24 height 16
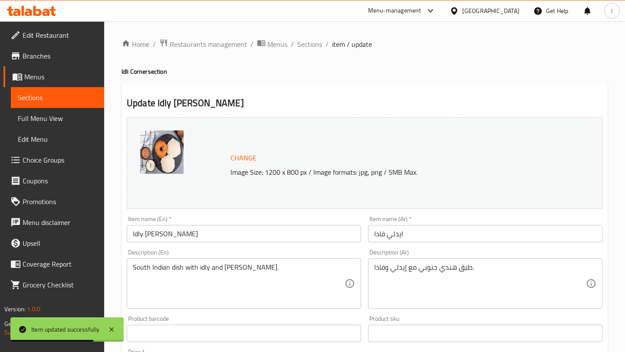
scroll to position [273, 0]
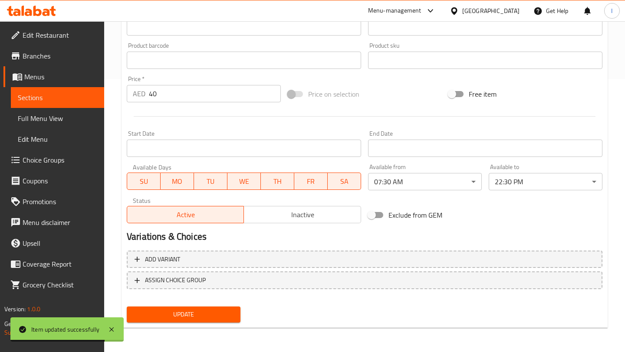
click at [193, 95] on input "40" at bounding box center [215, 93] width 132 height 17
type input "4"
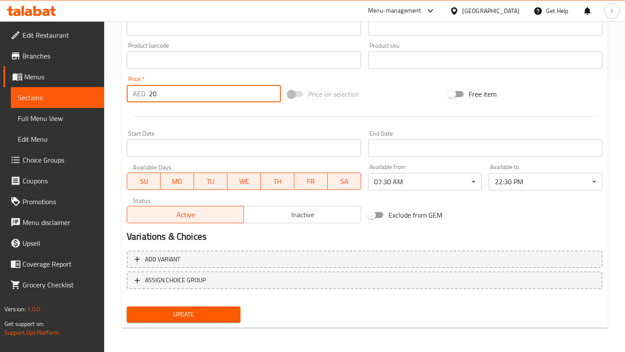
type input "20"
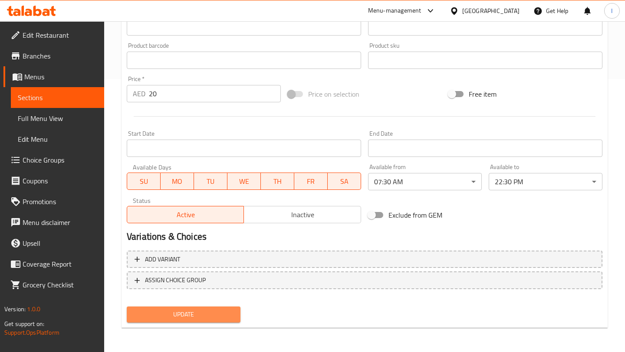
click at [150, 318] on span "Update" at bounding box center [184, 314] width 100 height 11
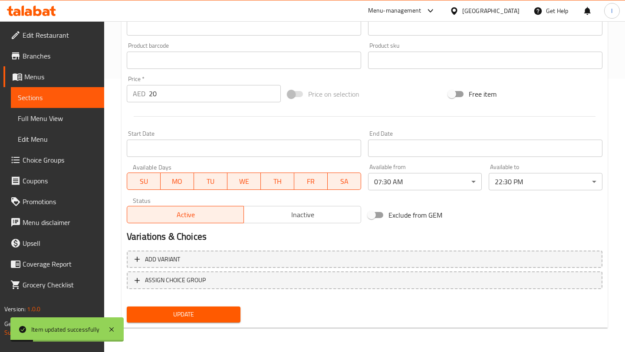
scroll to position [0, 0]
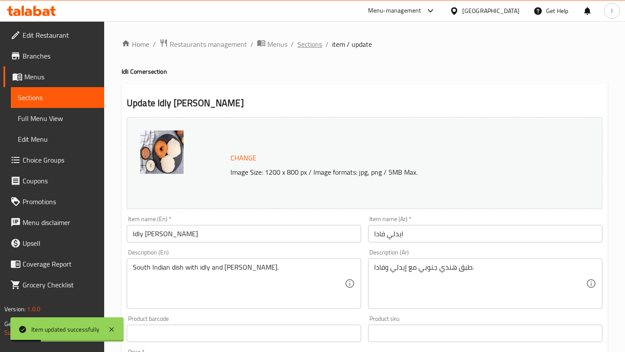
click at [308, 46] on span "Sections" at bounding box center [309, 44] width 25 height 10
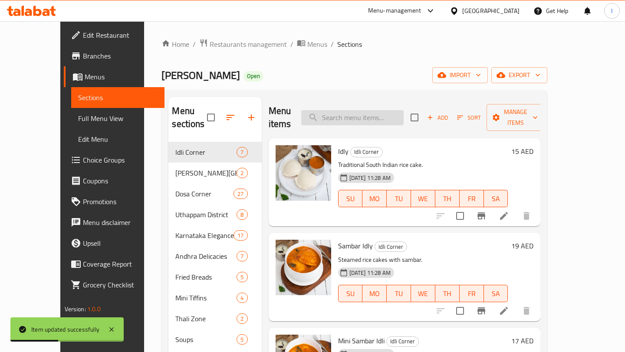
click at [357, 110] on input "search" at bounding box center [352, 117] width 102 height 15
paste input "Medu Vada"
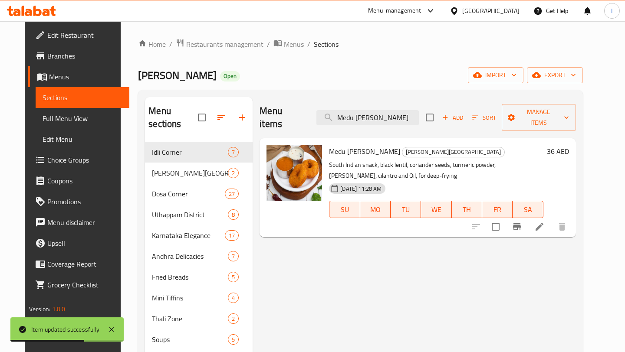
type input "Medu Vada"
click at [543, 223] on icon at bounding box center [539, 227] width 8 height 8
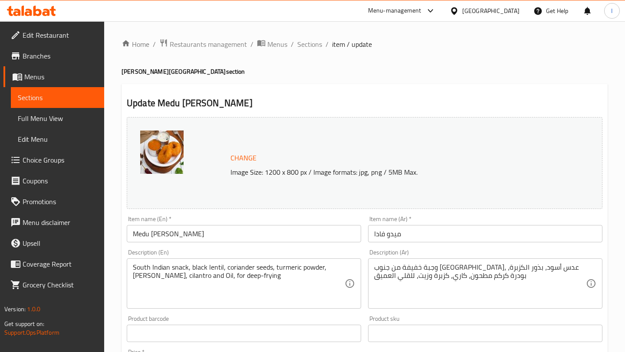
scroll to position [273, 0]
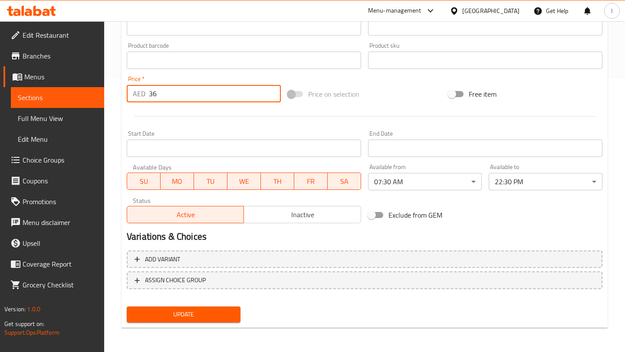
click at [174, 91] on input "36" at bounding box center [215, 93] width 132 height 17
type input "3"
type input "18"
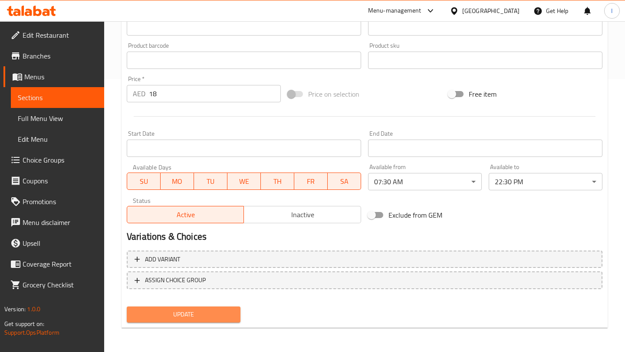
click at [216, 315] on span "Update" at bounding box center [184, 314] width 100 height 11
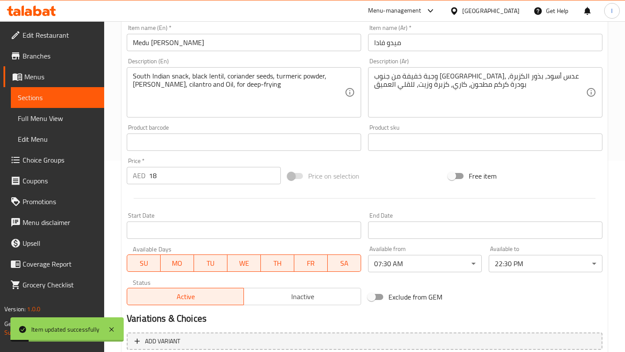
scroll to position [0, 0]
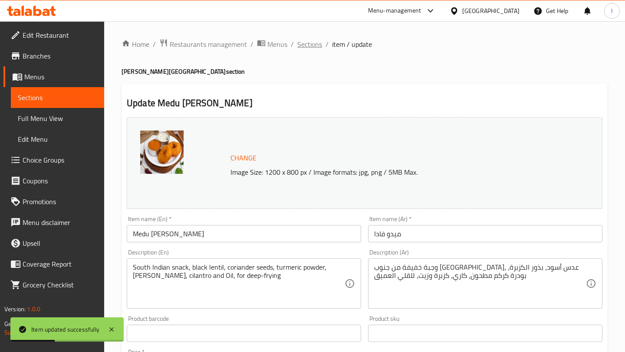
click at [309, 48] on span "Sections" at bounding box center [309, 44] width 25 height 10
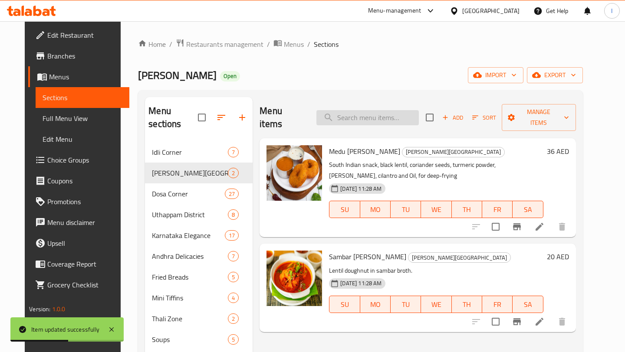
click at [352, 111] on input "search" at bounding box center [367, 117] width 102 height 15
paste input "[PERSON_NAME]"
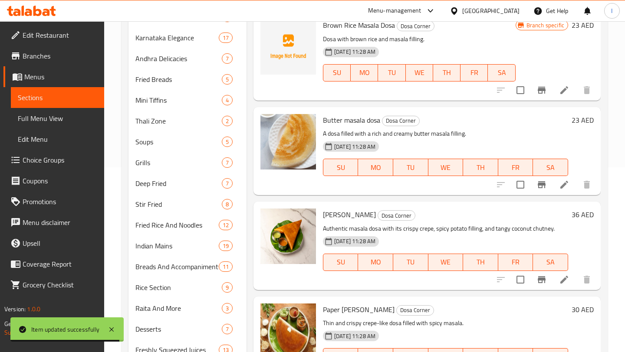
scroll to position [242, 0]
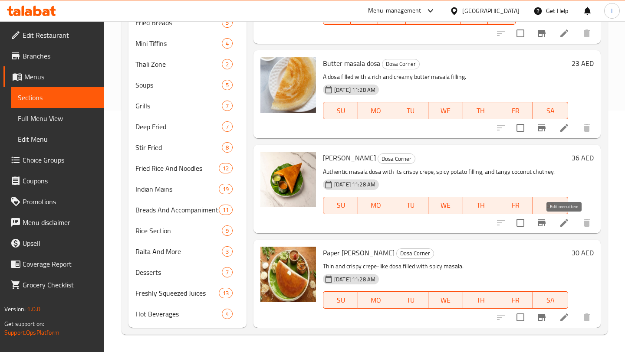
type input "[PERSON_NAME]"
click at [561, 222] on icon at bounding box center [564, 223] width 10 height 10
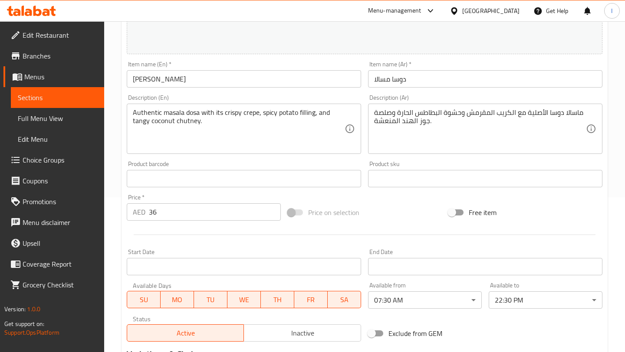
scroll to position [273, 0]
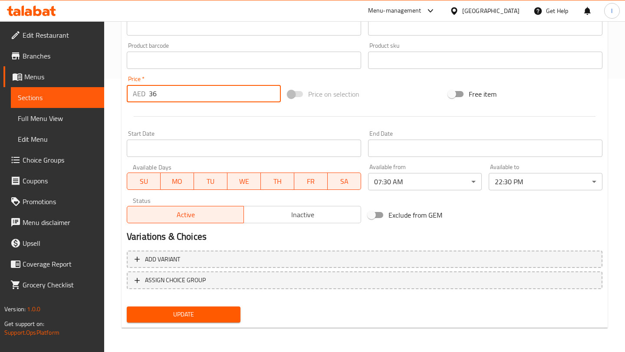
click at [182, 93] on input "36" at bounding box center [215, 93] width 132 height 17
type input "3"
type input "18"
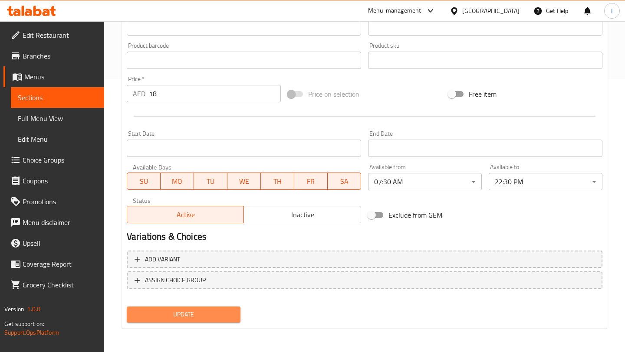
click at [203, 316] on span "Update" at bounding box center [184, 314] width 100 height 11
